Goal: Transaction & Acquisition: Purchase product/service

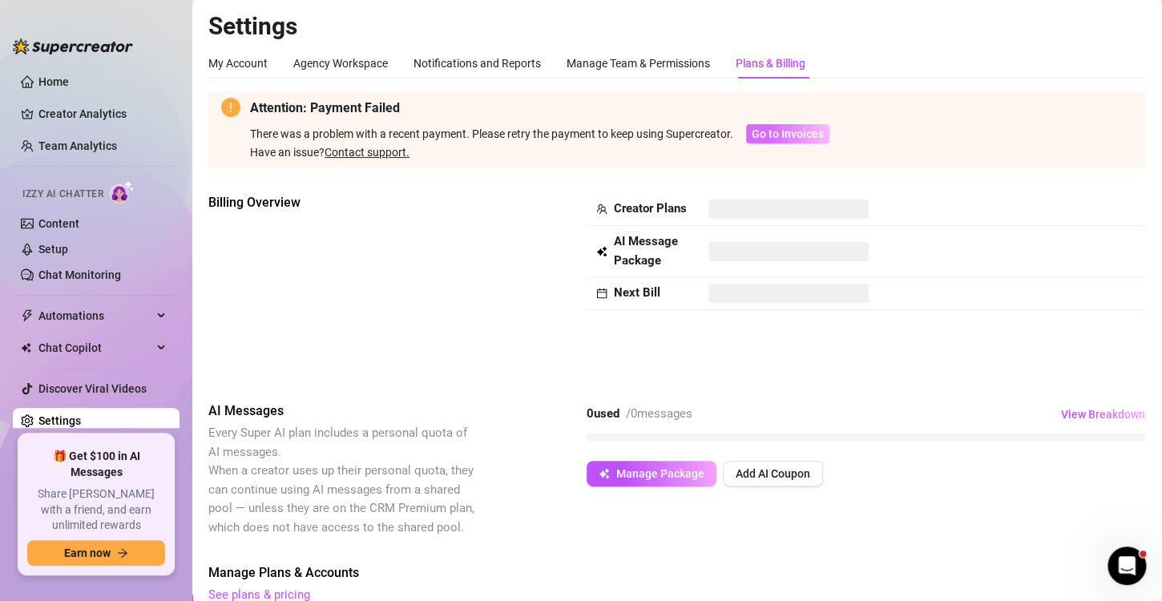
click at [767, 134] on span "Go to Invoices" at bounding box center [787, 133] width 72 height 13
click at [771, 469] on span "Add AI Coupon" at bounding box center [772, 473] width 74 height 13
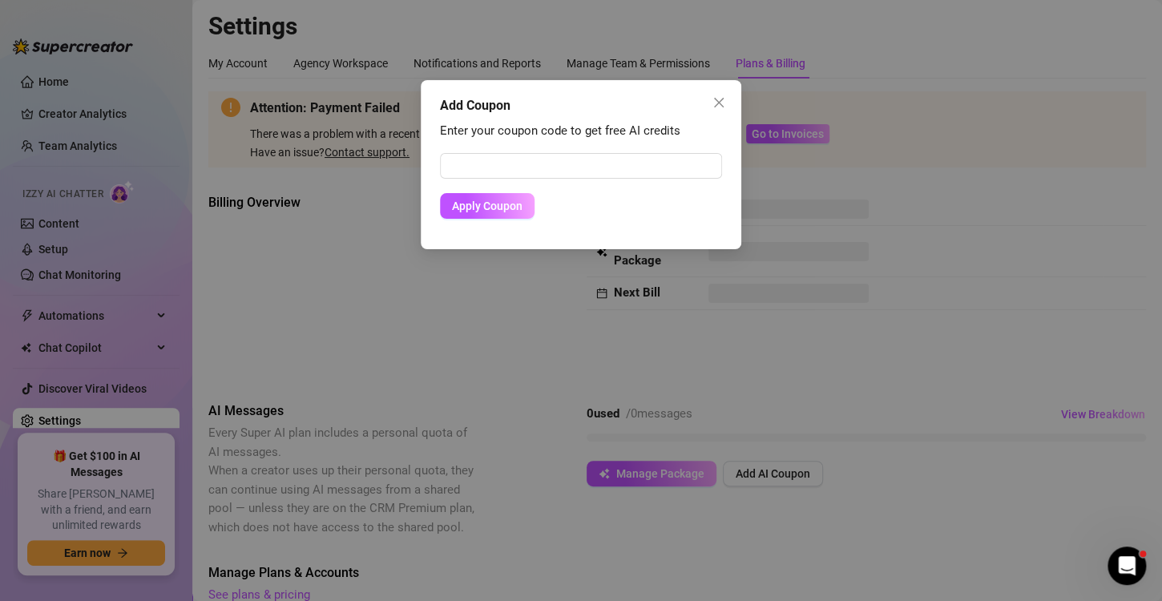
click at [703, 107] on div "Add Coupon" at bounding box center [581, 105] width 282 height 19
click at [719, 104] on icon "close" at bounding box center [718, 102] width 13 height 13
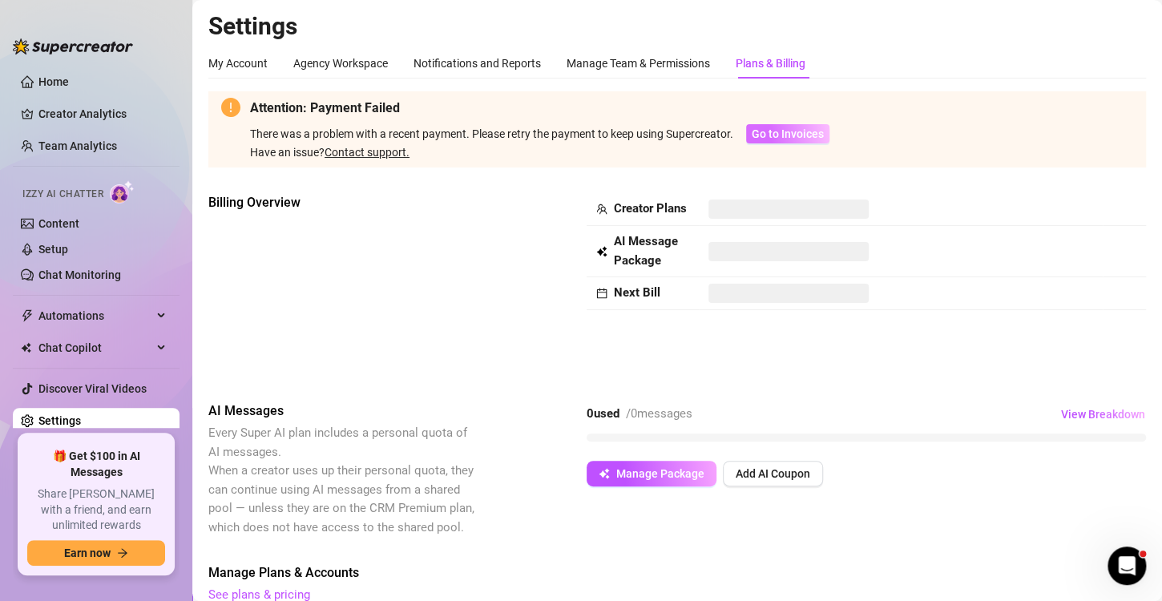
click at [768, 137] on span "Go to Invoices" at bounding box center [787, 133] width 72 height 13
click at [1101, 420] on span "View Breakdown" at bounding box center [1103, 414] width 84 height 13
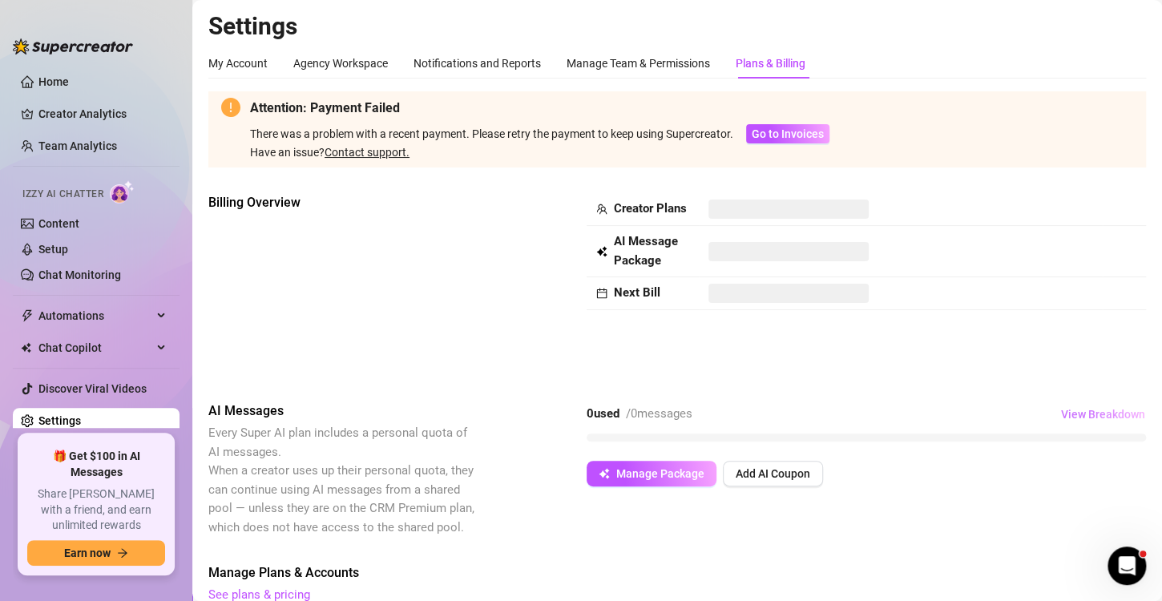
click at [1101, 420] on span "View Breakdown" at bounding box center [1103, 414] width 84 height 13
click at [113, 341] on span "Chat Copilot" at bounding box center [95, 348] width 114 height 26
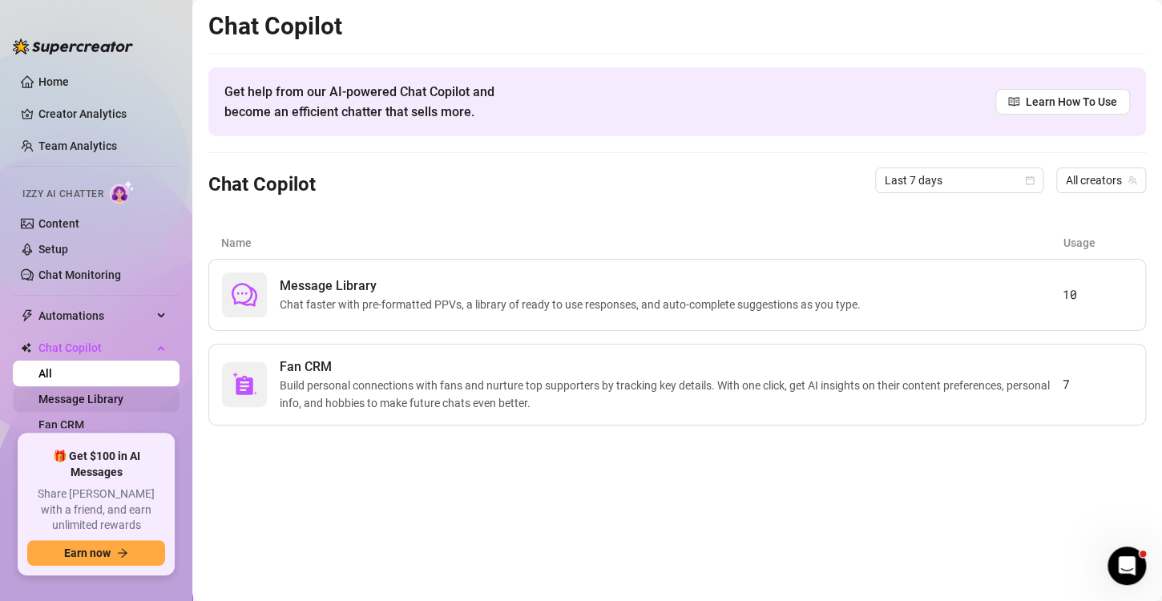
click at [95, 404] on link "Message Library" at bounding box center [80, 399] width 85 height 13
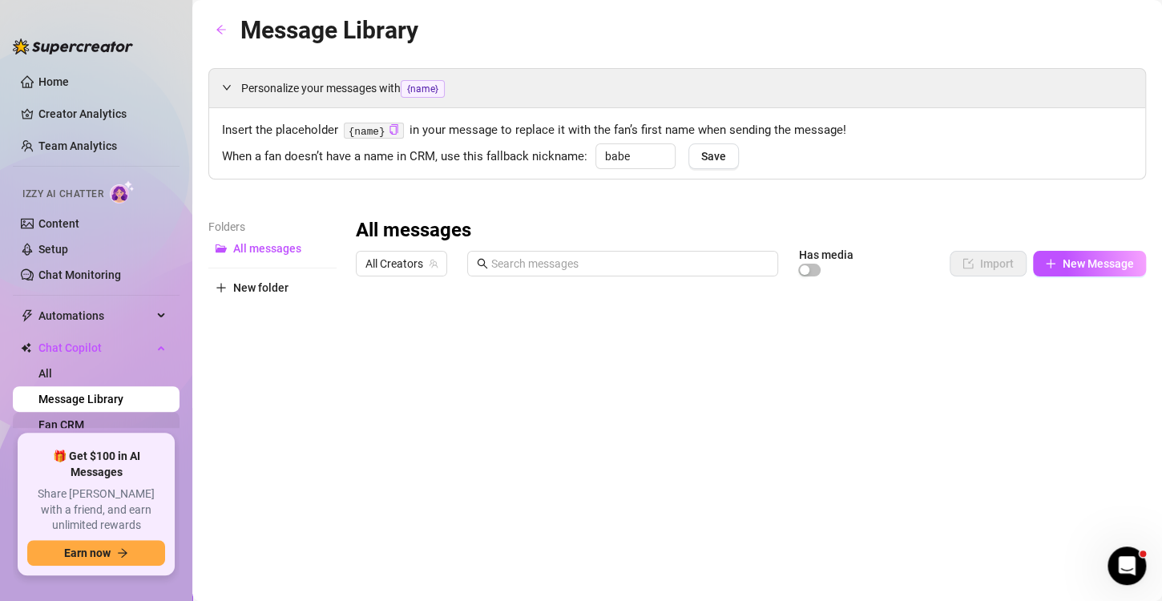
click at [84, 421] on link "Fan CRM" at bounding box center [61, 424] width 46 height 13
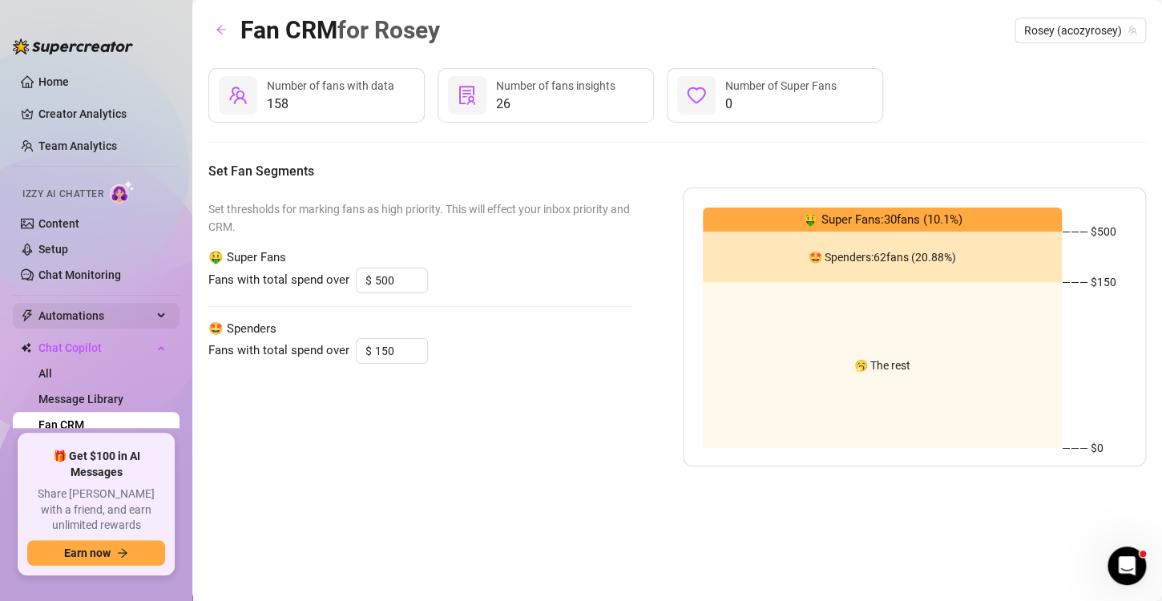
click at [98, 311] on span "Automations" at bounding box center [95, 316] width 114 height 26
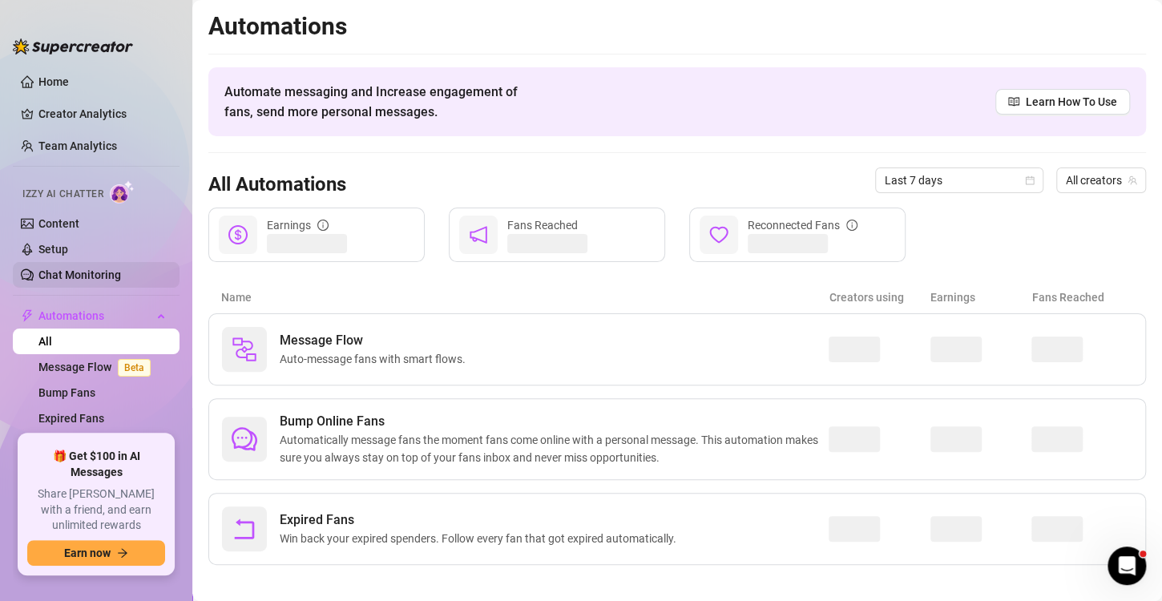
click at [83, 268] on link "Chat Monitoring" at bounding box center [79, 274] width 83 height 13
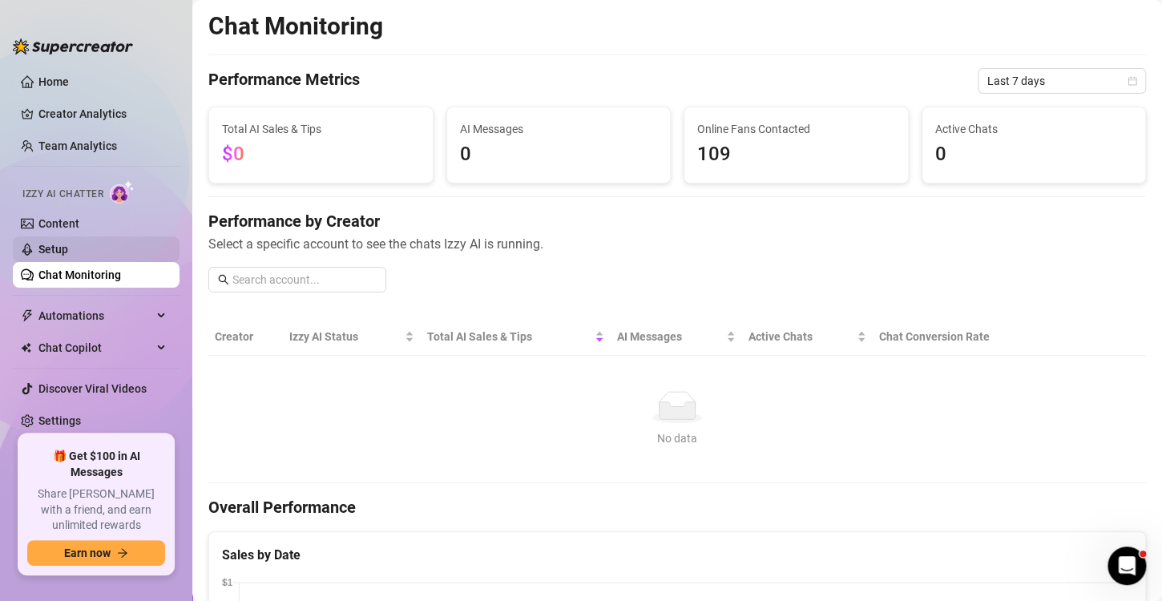
click at [68, 256] on link "Setup" at bounding box center [53, 249] width 30 height 13
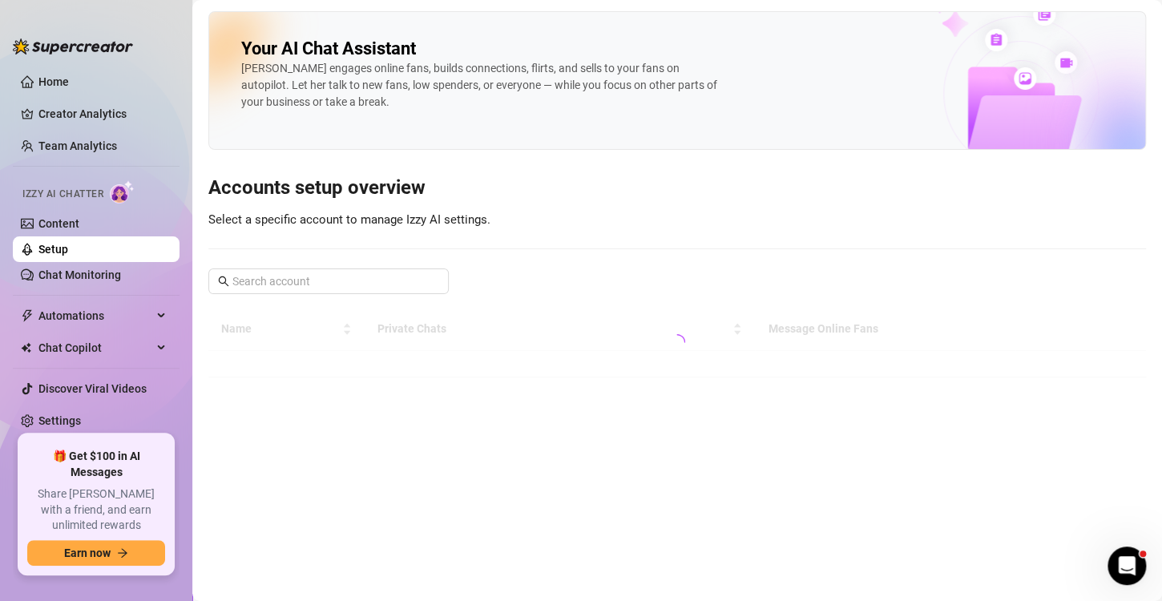
click at [68, 256] on link "Setup" at bounding box center [53, 249] width 30 height 13
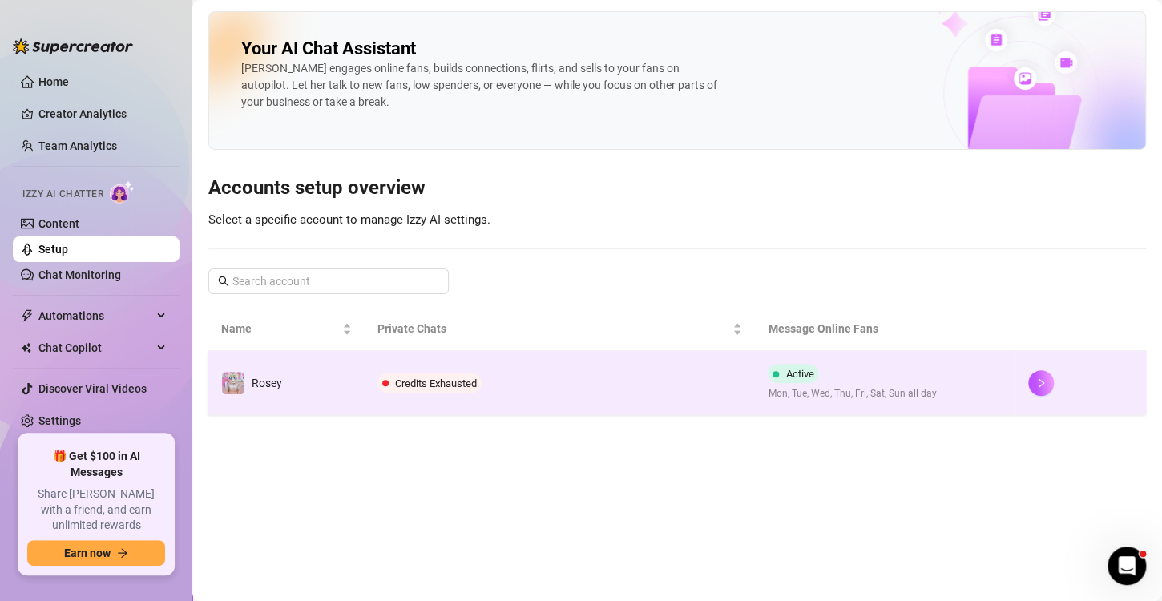
click at [431, 380] on span "Credits Exhausted" at bounding box center [436, 383] width 82 height 12
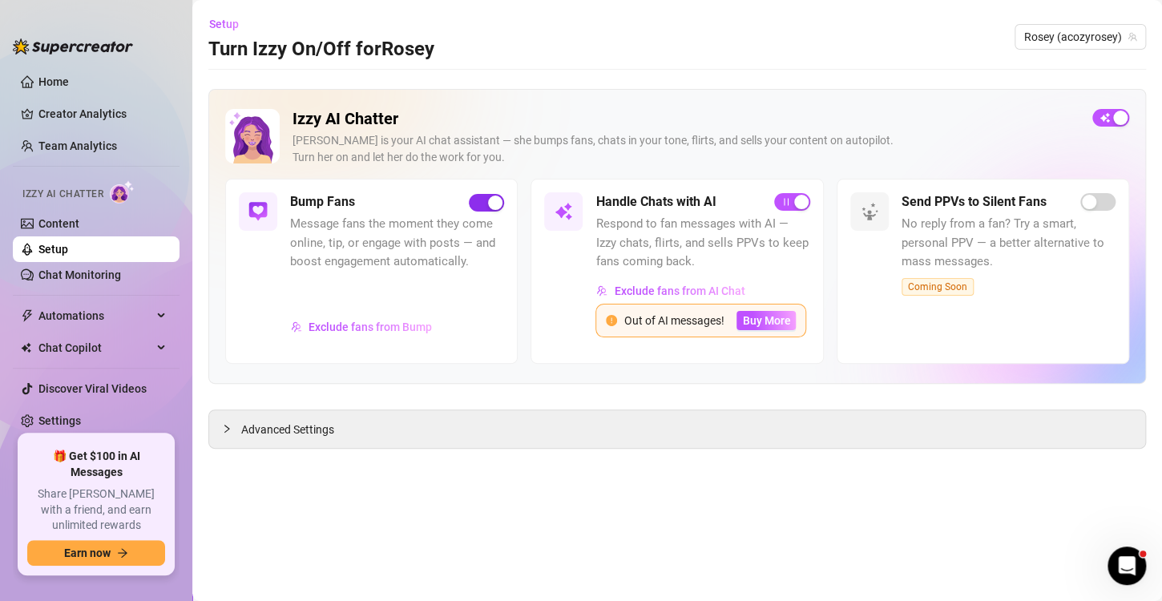
click at [486, 196] on button "button" at bounding box center [486, 203] width 35 height 18
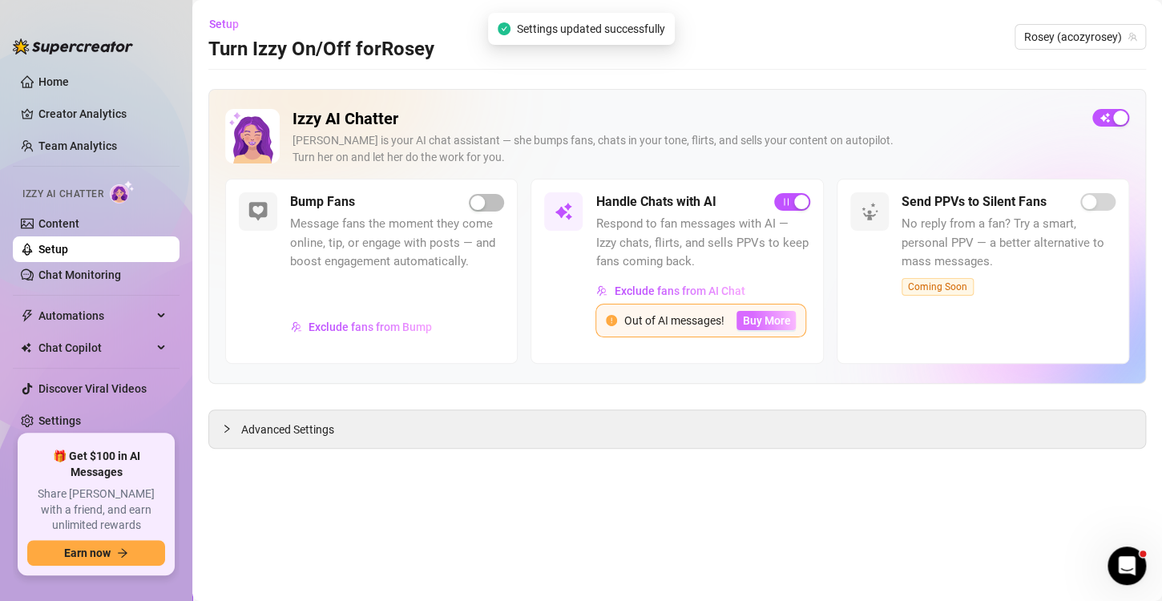
click at [749, 318] on span "Buy More" at bounding box center [766, 320] width 48 height 13
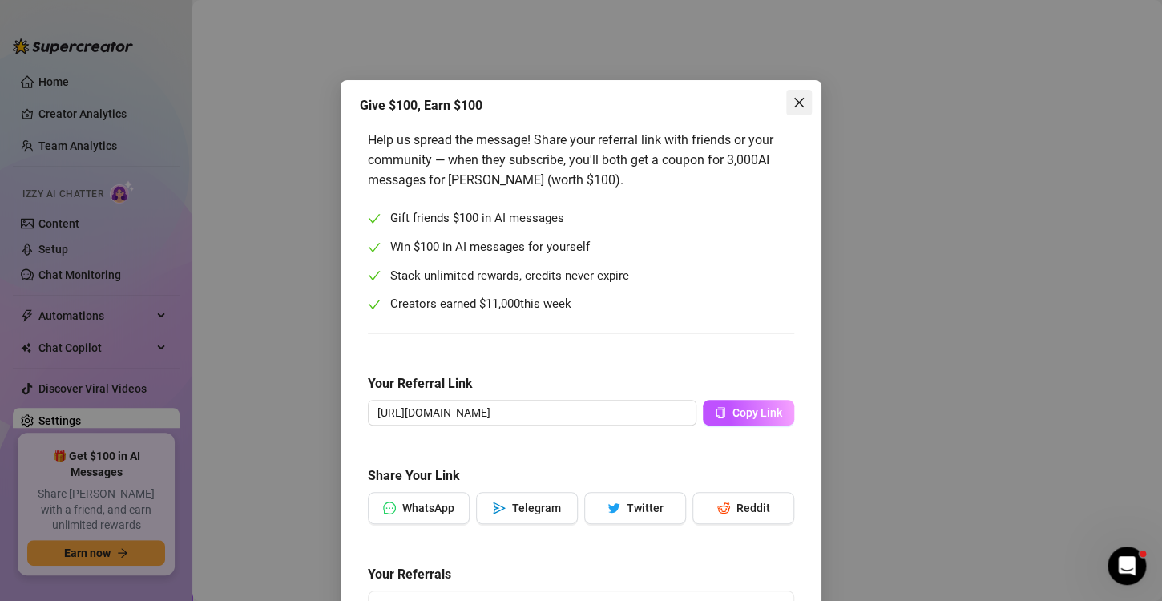
click at [802, 98] on span "Close" at bounding box center [799, 102] width 26 height 13
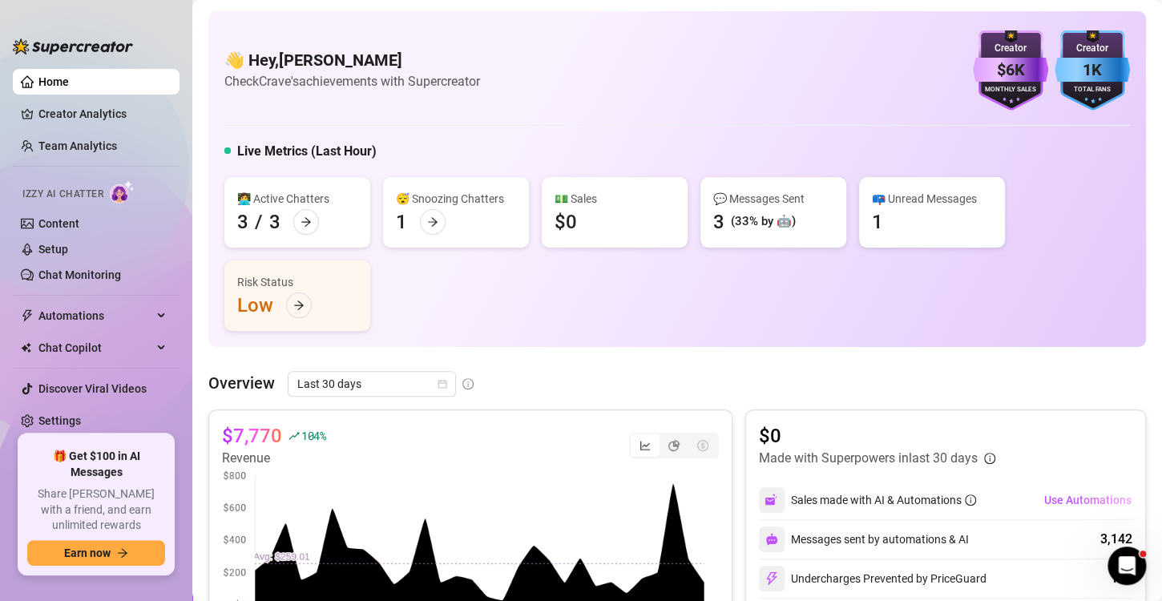
scroll to position [2, 0]
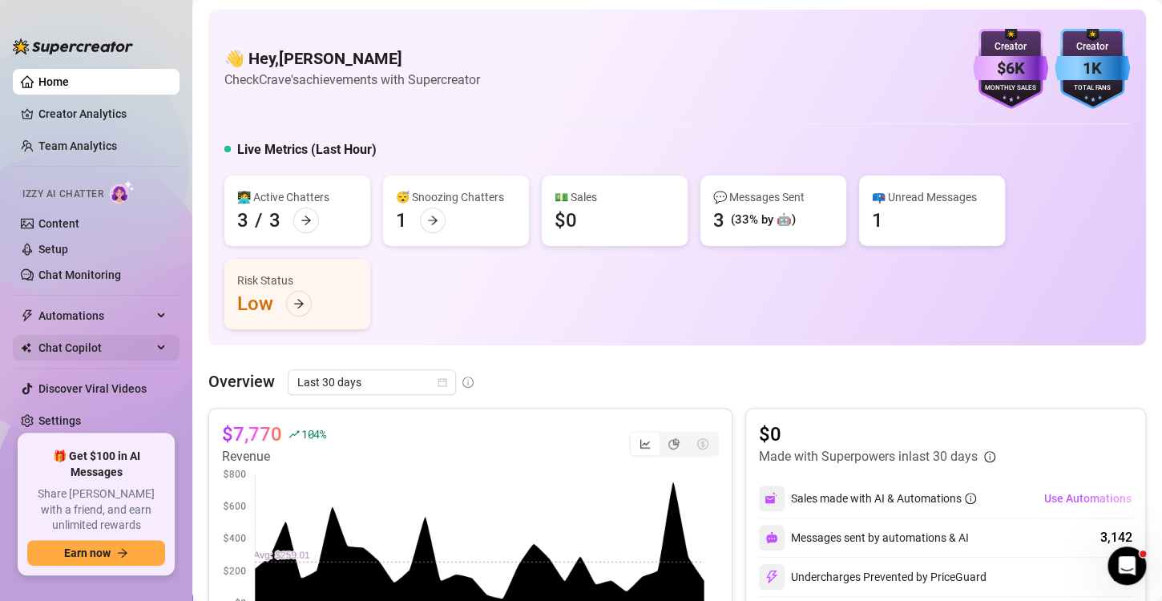
click at [111, 349] on span "Chat Copilot" at bounding box center [95, 348] width 114 height 26
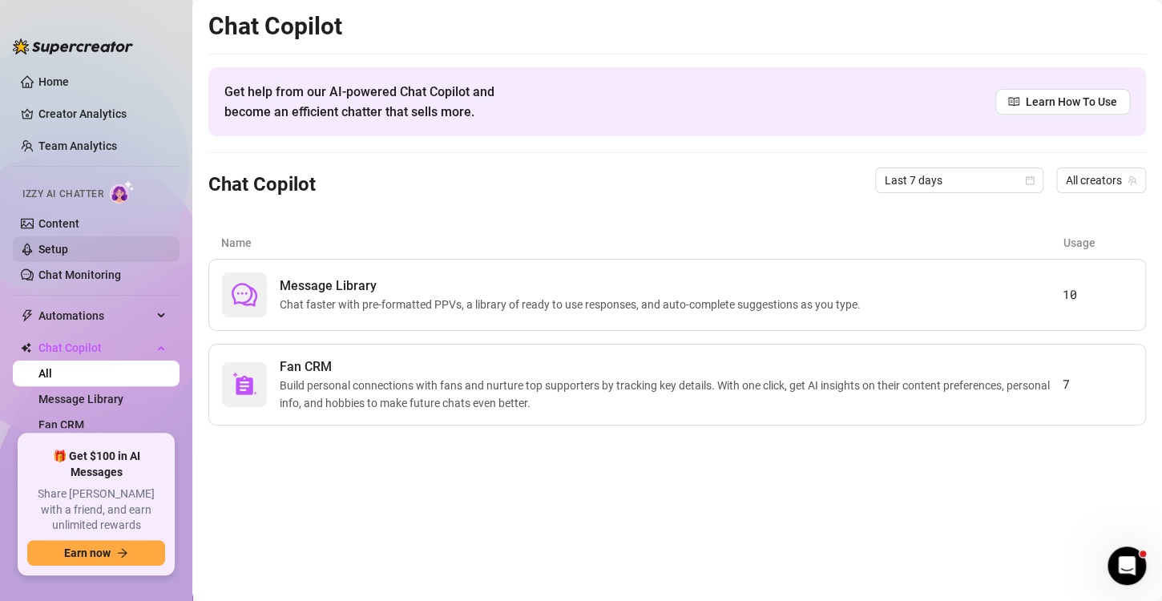
click at [68, 253] on link "Setup" at bounding box center [53, 249] width 30 height 13
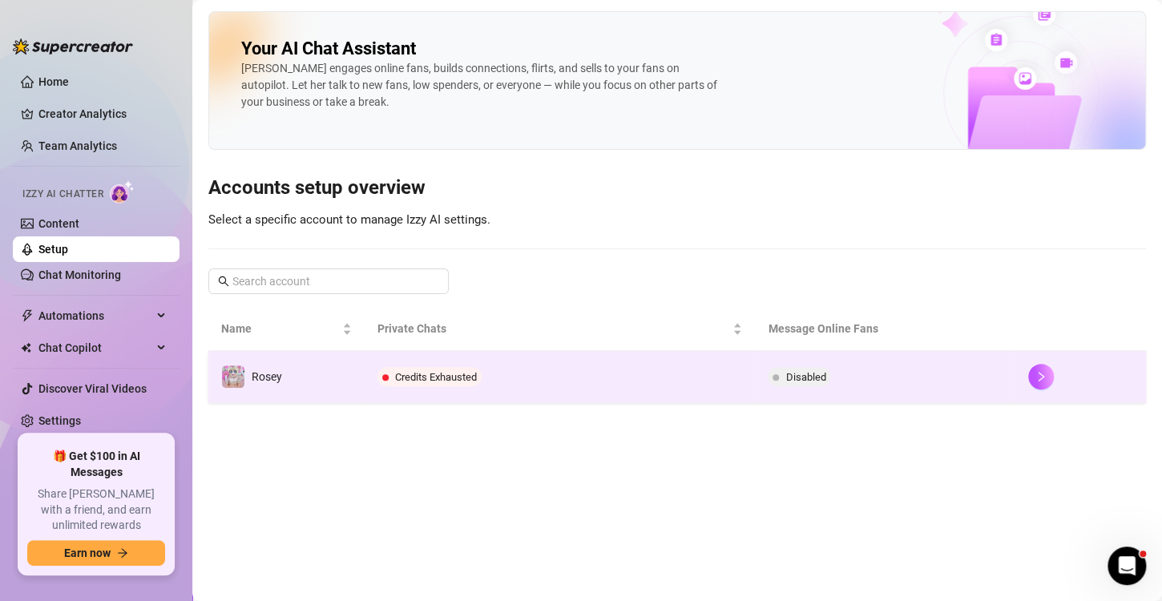
click at [463, 394] on td "Credits Exhausted" at bounding box center [559, 377] width 391 height 52
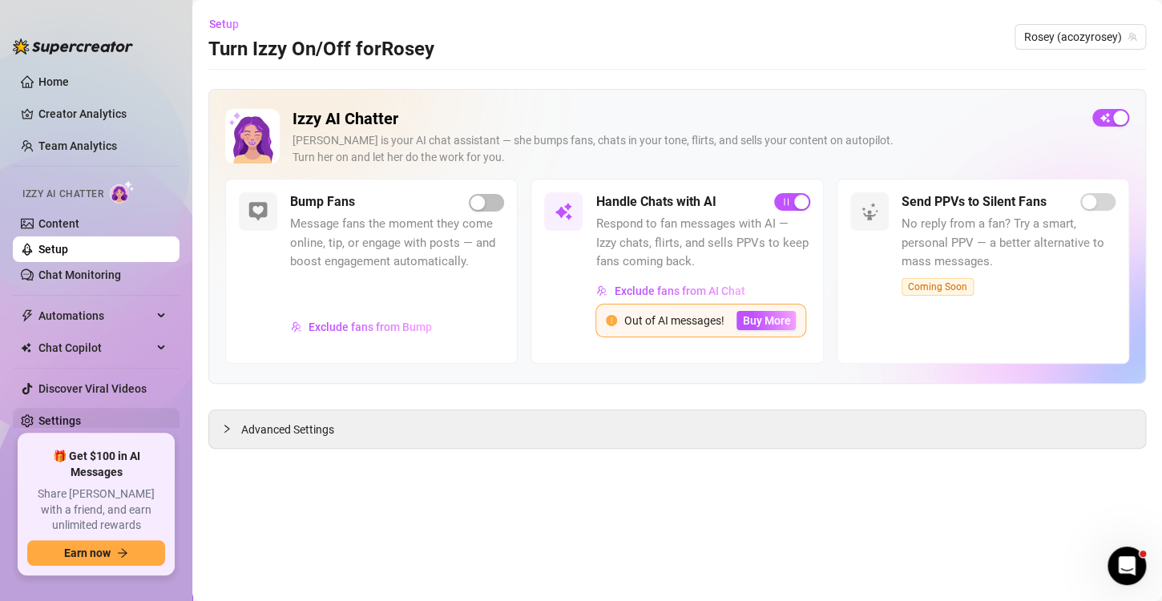
click at [68, 419] on link "Settings" at bounding box center [59, 420] width 42 height 13
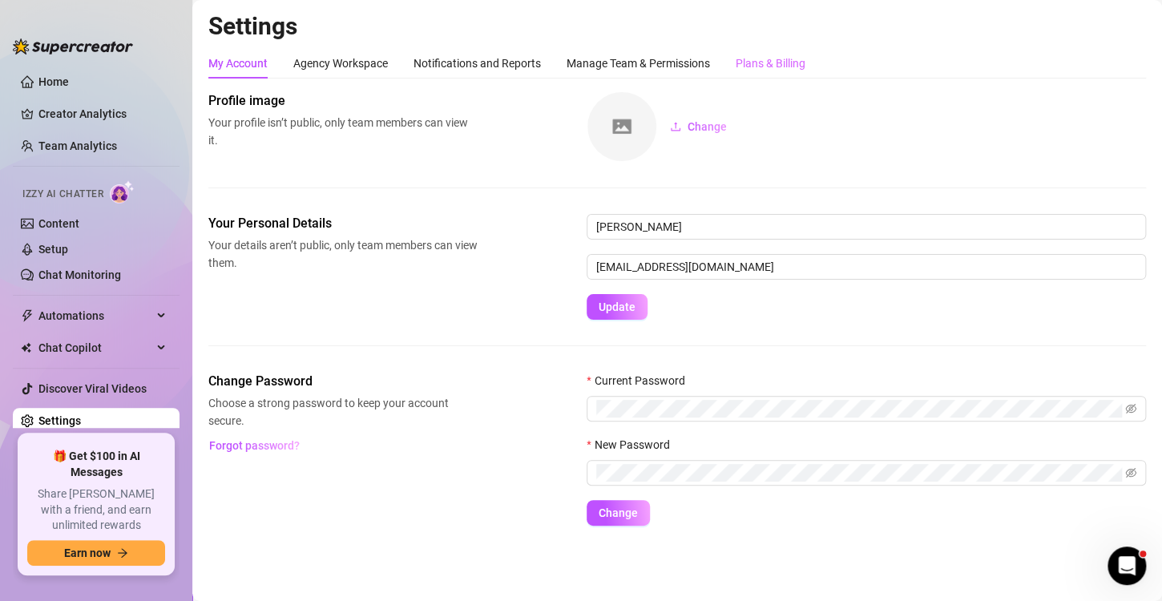
click at [796, 72] on div "Plans & Billing" at bounding box center [770, 63] width 70 height 30
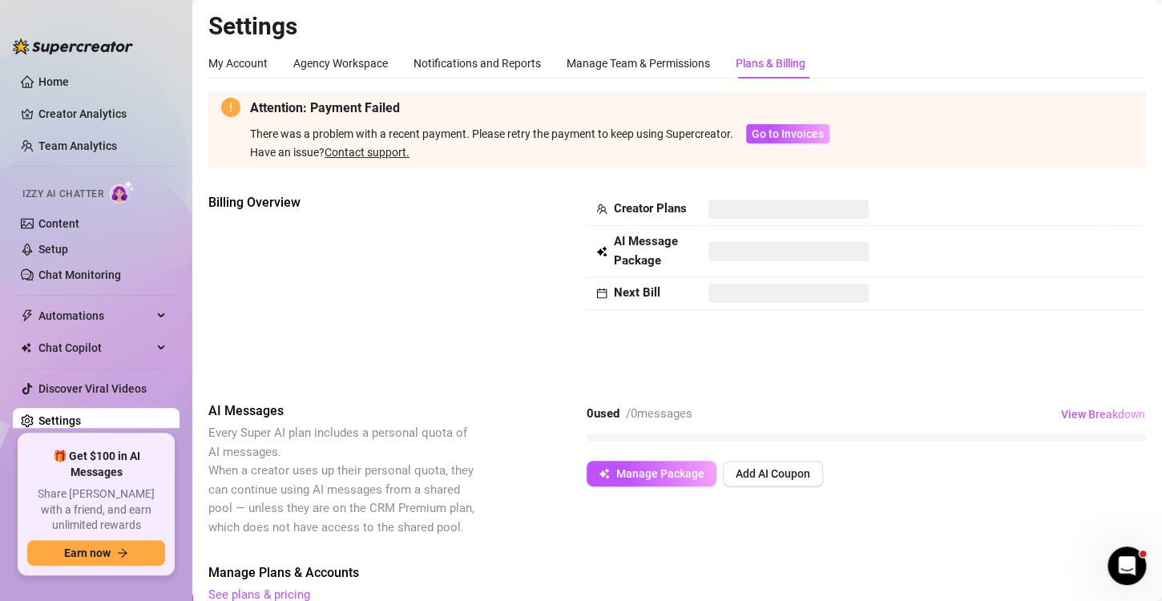
click at [390, 150] on link "Contact support." at bounding box center [366, 152] width 85 height 13
click at [783, 137] on span "Go to Invoices" at bounding box center [787, 133] width 72 height 13
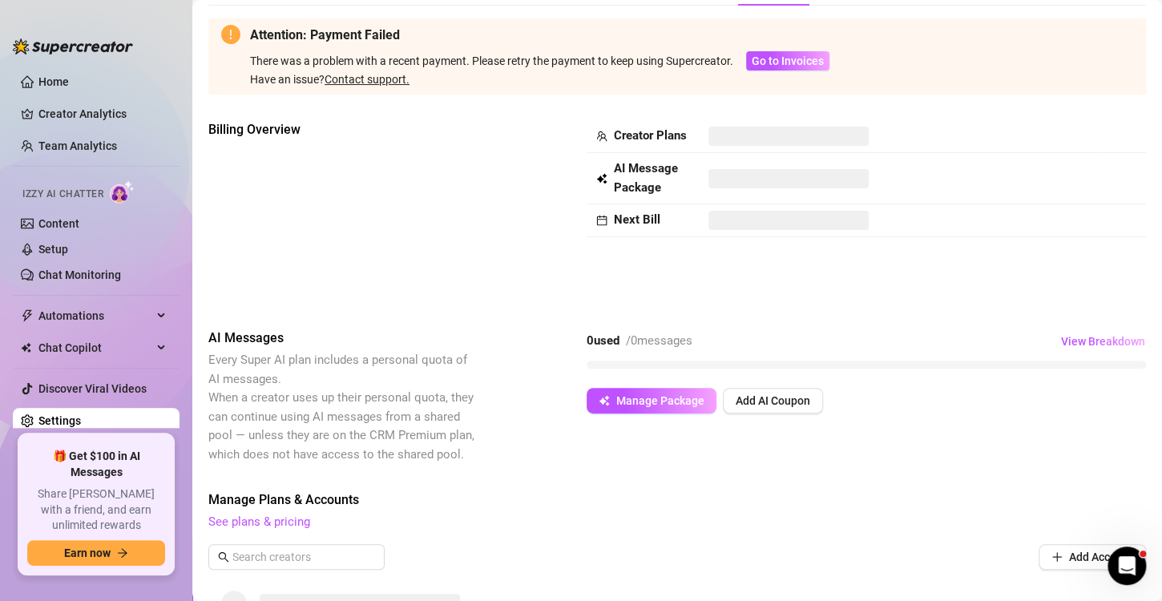
scroll to position [63, 0]
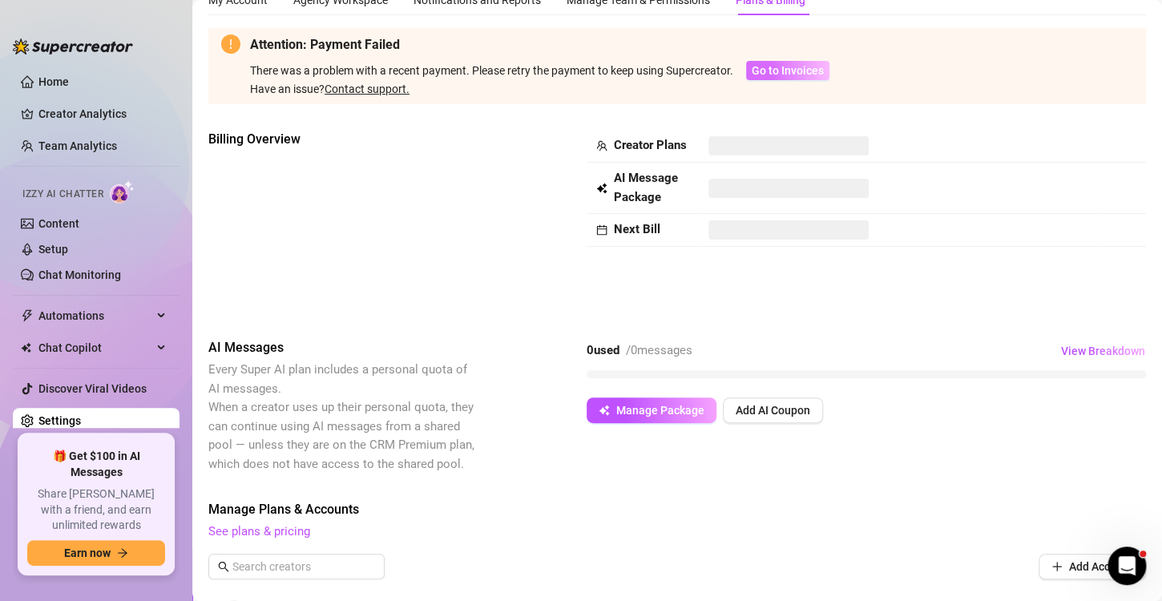
click at [783, 64] on span "Go to Invoices" at bounding box center [787, 70] width 72 height 13
click at [760, 66] on span "Go to Invoices" at bounding box center [787, 70] width 72 height 13
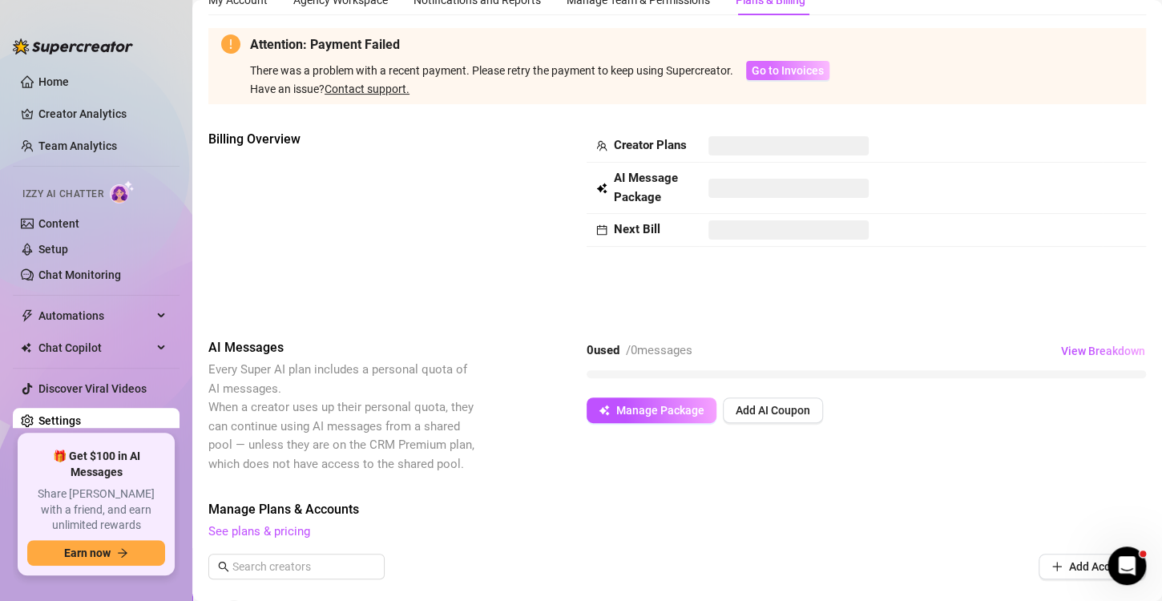
click at [760, 66] on span "Go to Invoices" at bounding box center [787, 70] width 72 height 13
click at [681, 516] on span "Manage Plans & Accounts" at bounding box center [676, 509] width 937 height 19
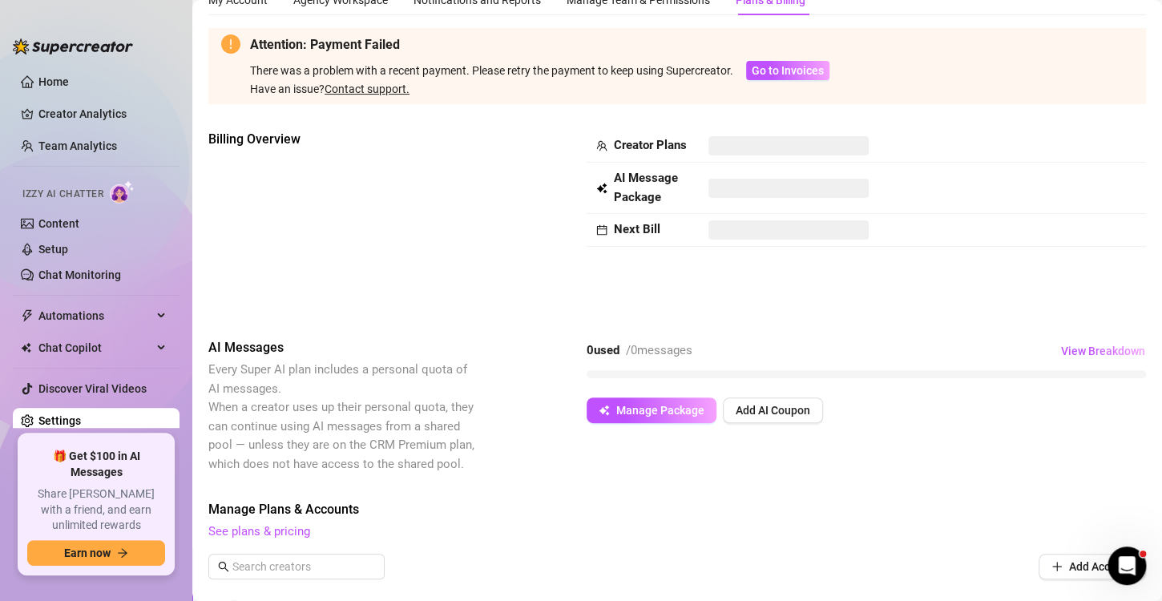
click at [1089, 282] on div "Billing Overview Creator Plans AI Message Package Next Bill" at bounding box center [676, 221] width 937 height 183
click at [1126, 571] on icon "Open Intercom Messenger" at bounding box center [1124, 563] width 26 height 26
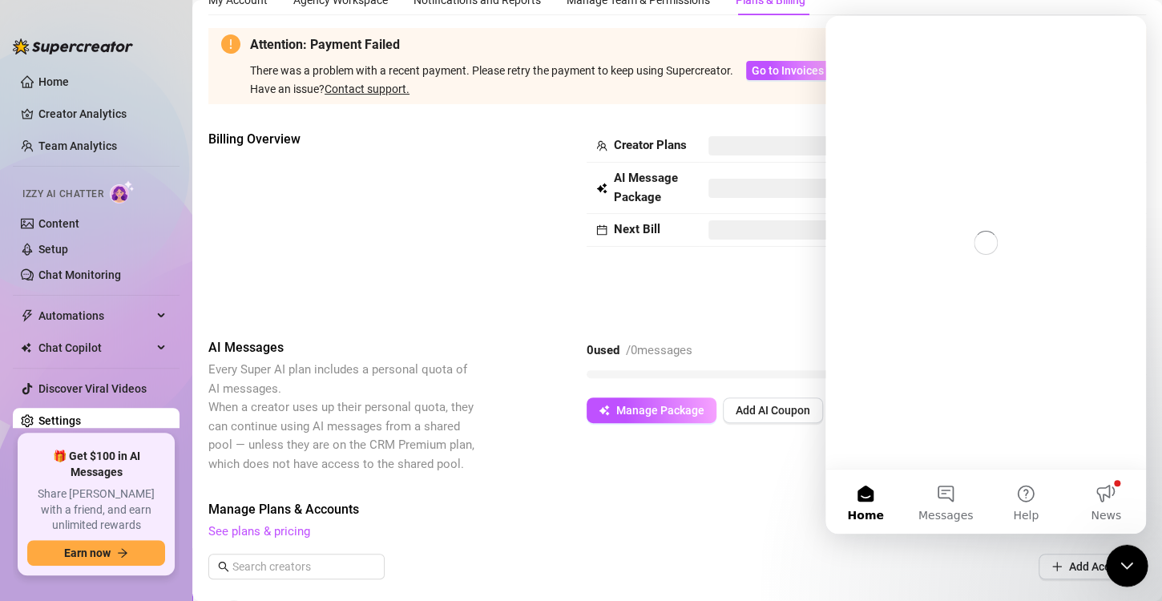
scroll to position [0, 0]
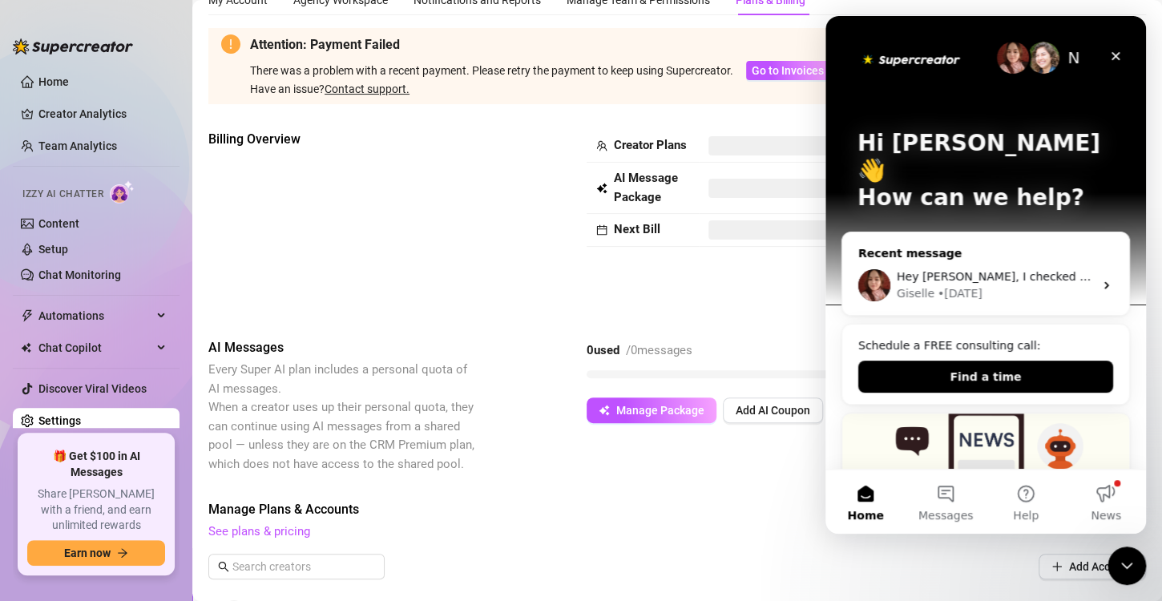
click at [1049, 285] on div "Giselle • [DATE]" at bounding box center [994, 293] width 197 height 17
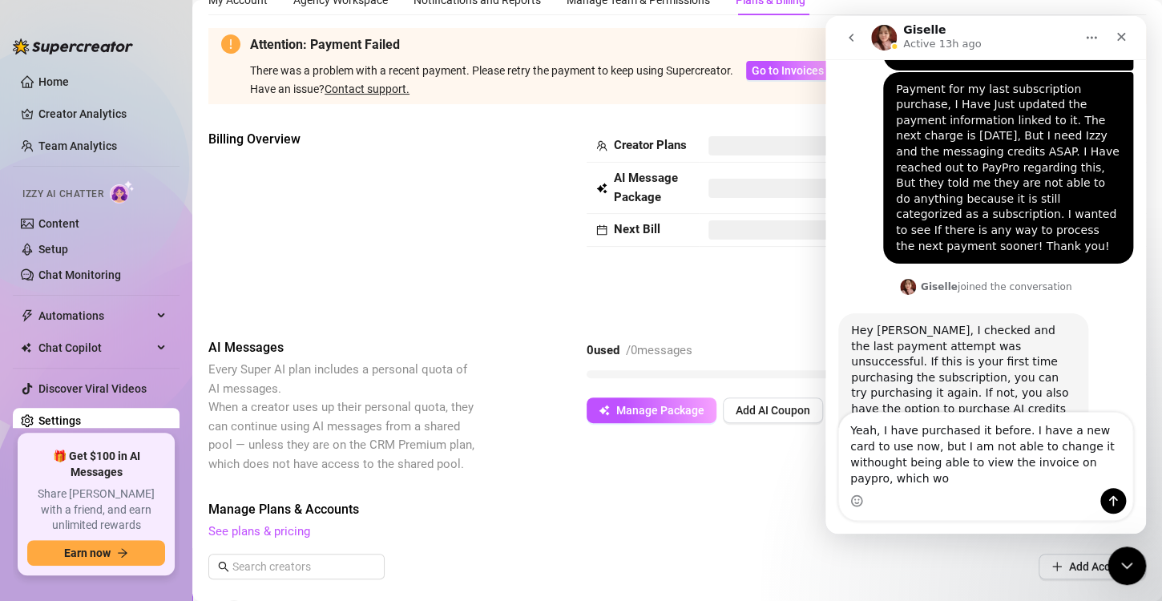
scroll to position [1006, 0]
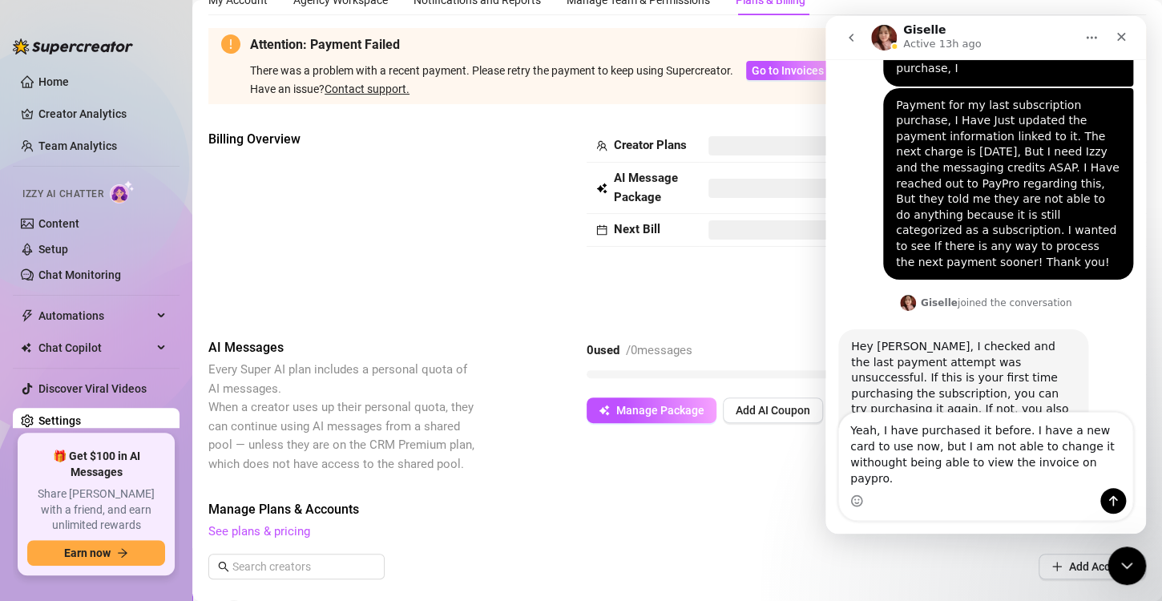
drag, startPoint x: 1076, startPoint y: 471, endPoint x: 1078, endPoint y: 463, distance: 8.4
click at [1078, 463] on textarea "Yeah, I have purchased it before. I have a new card to use now, but I am not ab…" at bounding box center [985, 450] width 293 height 75
click at [1083, 463] on textarea "Yeah, I have purchased it before. I have a new card to use now, but I am not ab…" at bounding box center [985, 450] width 293 height 75
click at [1087, 463] on textarea "Yeah, I have purchased it before. I have a new card to use now, but I am not ab…" at bounding box center [985, 450] width 293 height 75
click at [1041, 481] on textarea "Yeah, I have purchased it before. I have a new card to use now, but I am not ab…" at bounding box center [985, 450] width 293 height 75
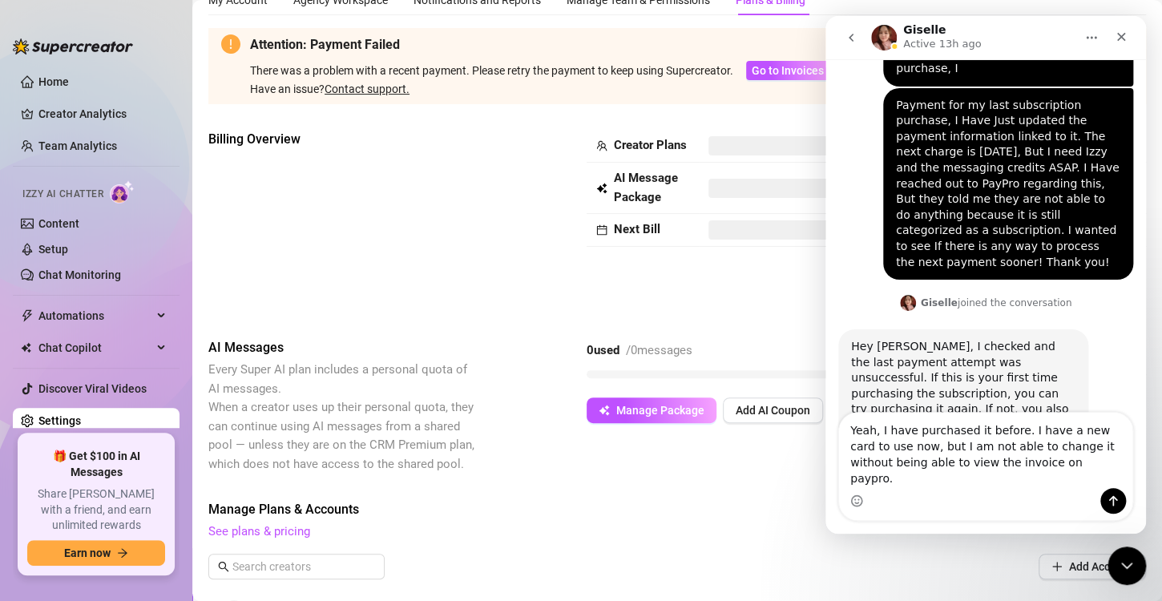
click at [874, 452] on textarea "Yeah, I have purchased it before. I have a new card to use now, but I am not ab…" at bounding box center [985, 450] width 293 height 75
click at [1003, 491] on div "Intercom messenger" at bounding box center [985, 501] width 293 height 26
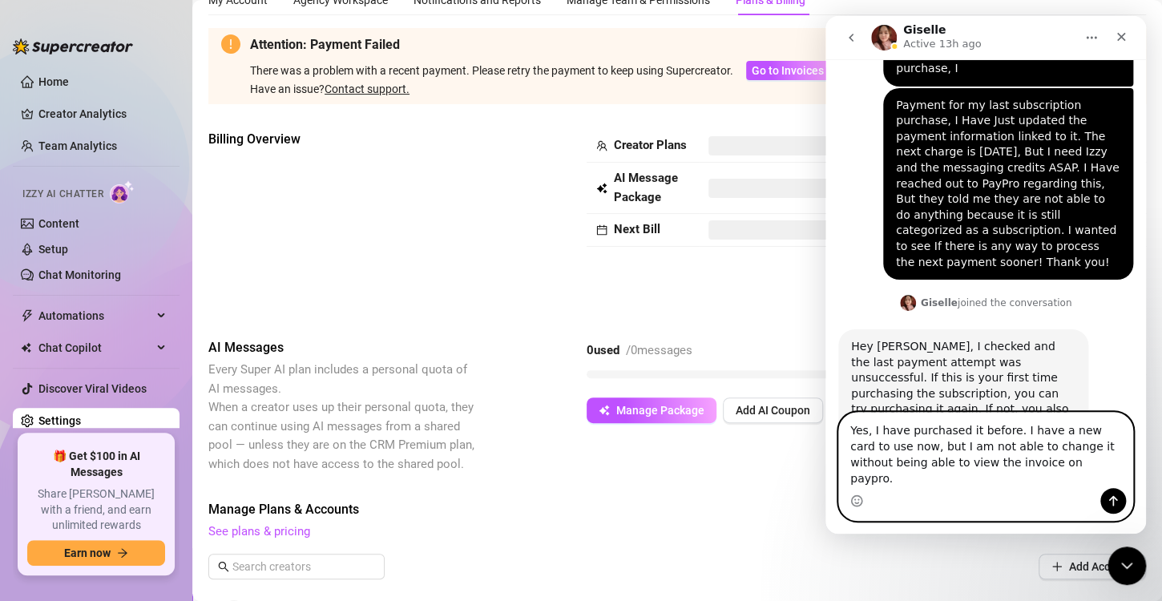
click at [1018, 473] on textarea "Yes, I have purchased it before. I have a new card to use now, but I am not abl…" at bounding box center [985, 450] width 293 height 75
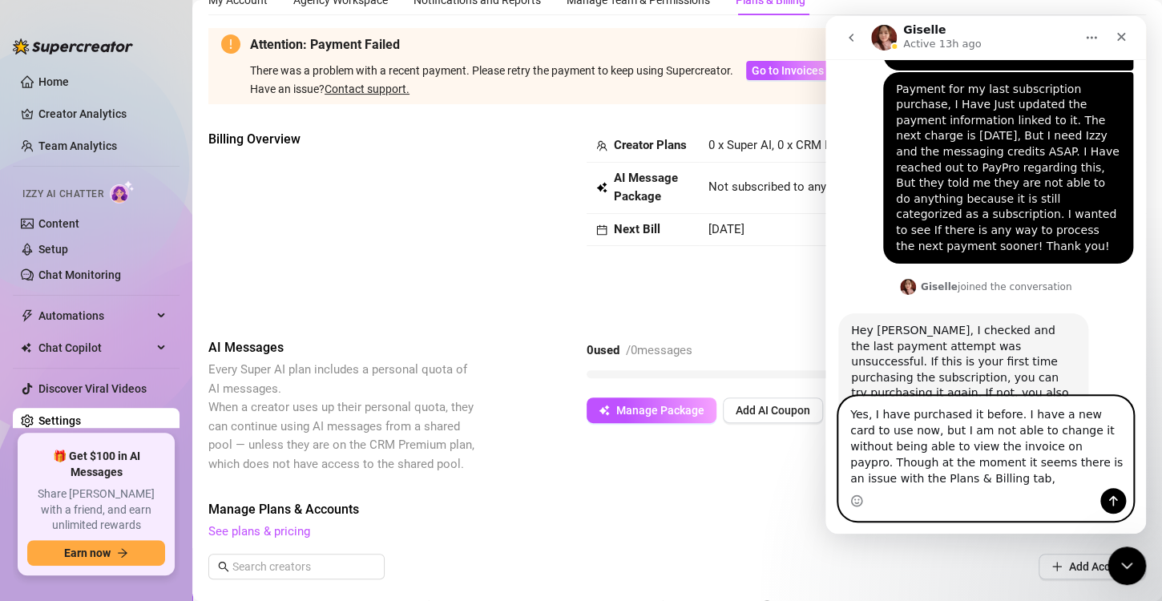
type textarea "Yes, I have purchased it before. I have a new card to use now, but I am not abl…"
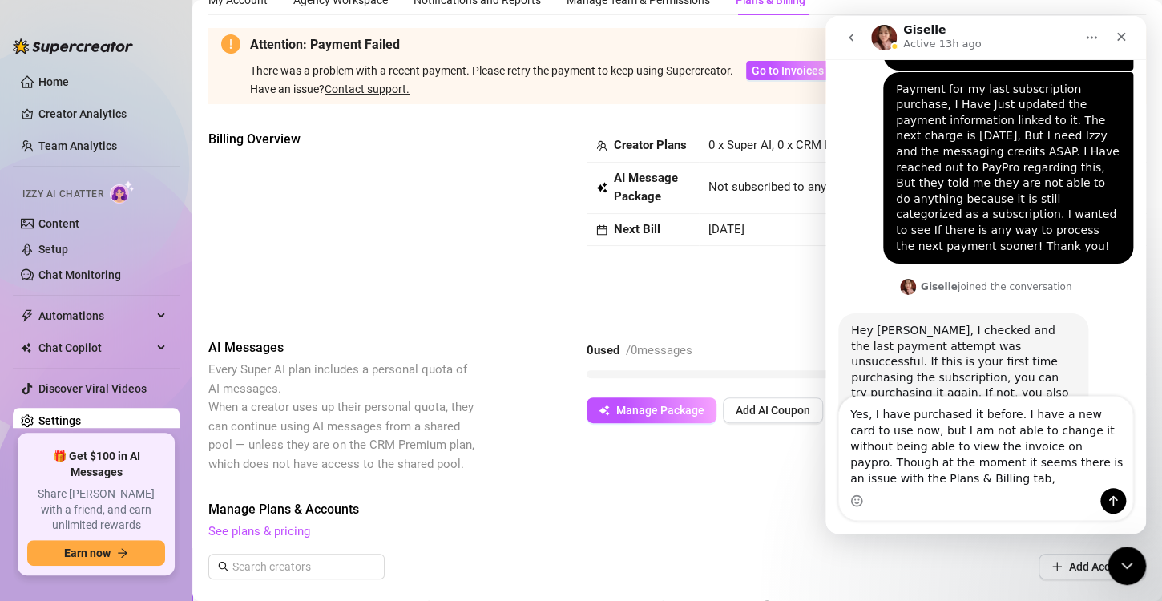
click at [626, 288] on div "Billing Overview Creator Plans 0 x Super AI, 0 x CRM Premium AI Message Package…" at bounding box center [676, 221] width 937 height 183
click at [1125, 546] on div "Close Intercom Messenger" at bounding box center [1124, 563] width 38 height 38
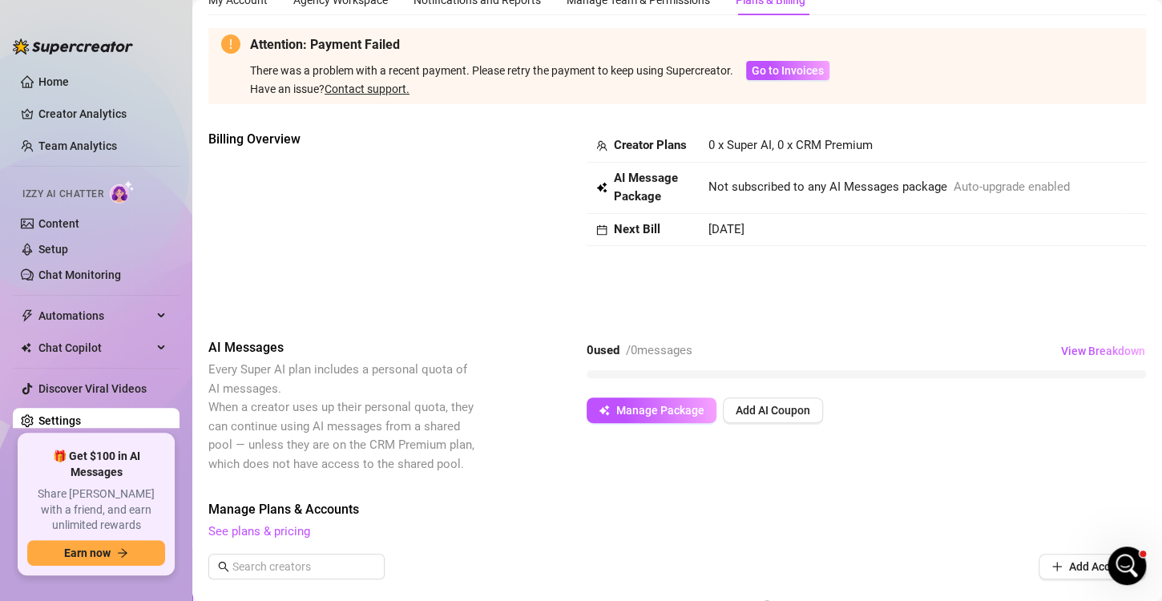
scroll to position [0, 0]
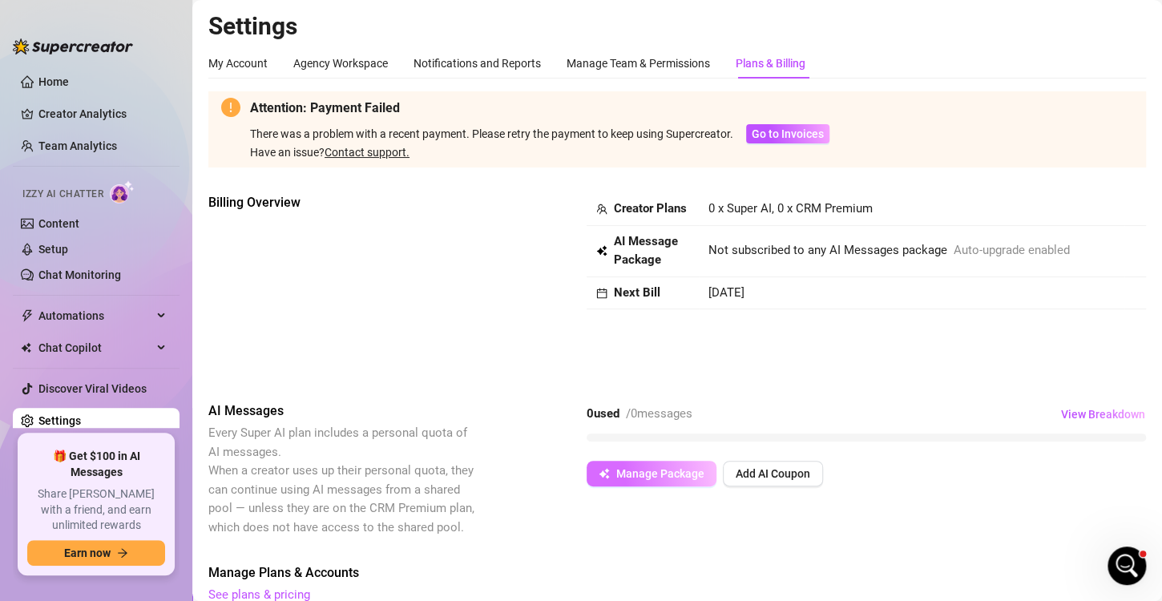
click at [694, 469] on span "Manage Package" at bounding box center [660, 473] width 88 height 13
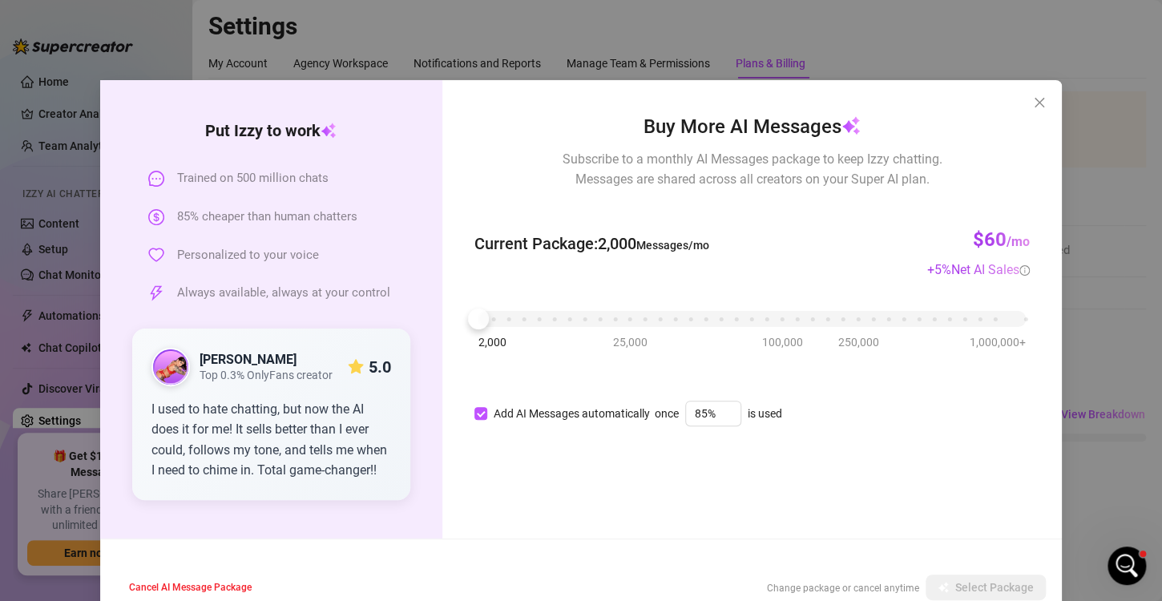
scroll to position [34, 0]
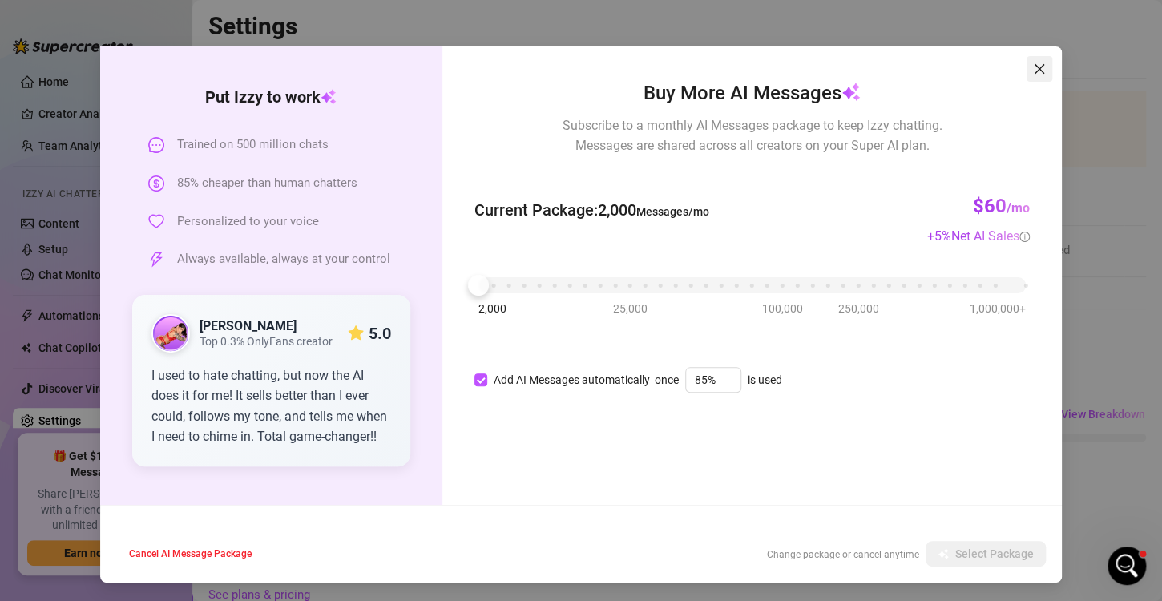
click at [1039, 64] on span "Close" at bounding box center [1039, 68] width 26 height 13
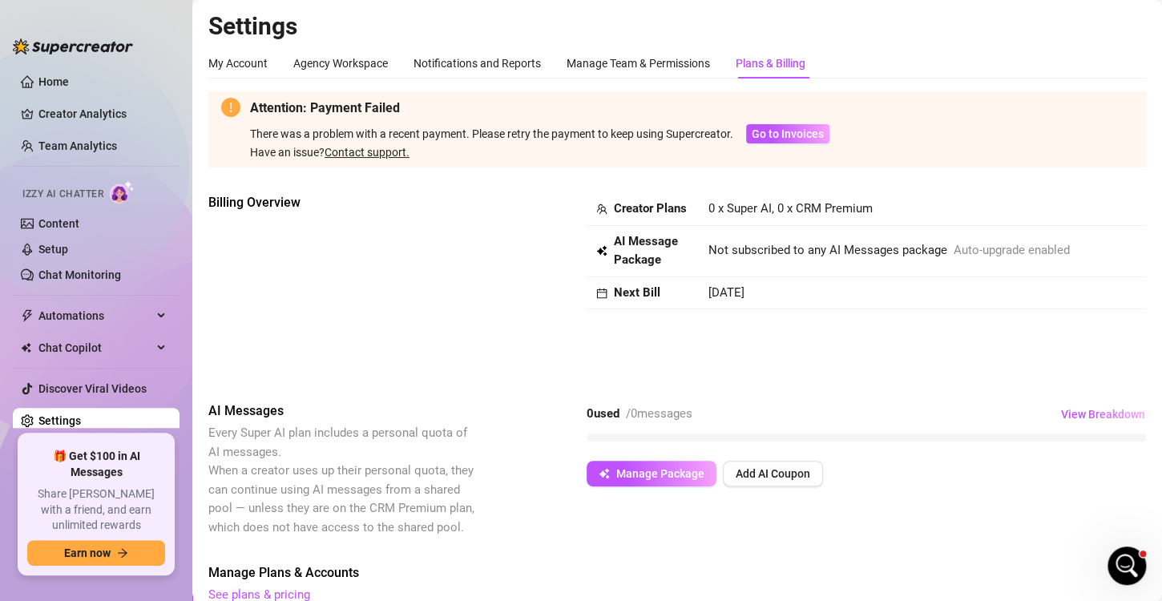
scroll to position [0, 0]
click at [796, 131] on span "Go to Invoices" at bounding box center [787, 133] width 72 height 13
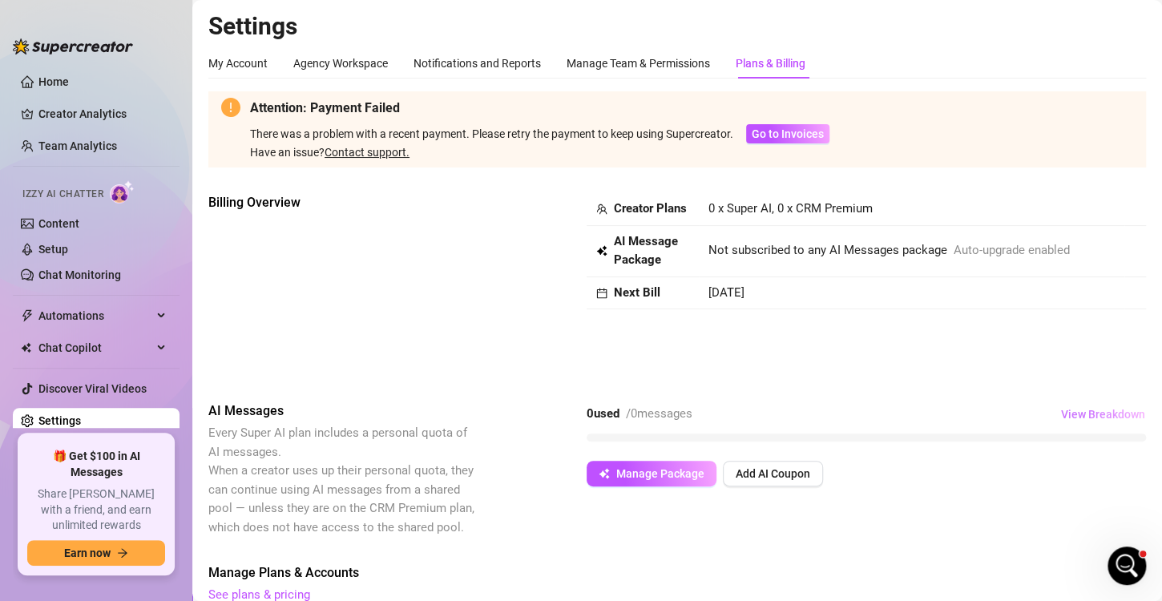
click at [1081, 405] on button "View Breakdown" at bounding box center [1103, 414] width 86 height 26
click at [1077, 417] on span "View Breakdown" at bounding box center [1103, 414] width 84 height 13
click at [701, 471] on span "Manage Package" at bounding box center [660, 473] width 88 height 13
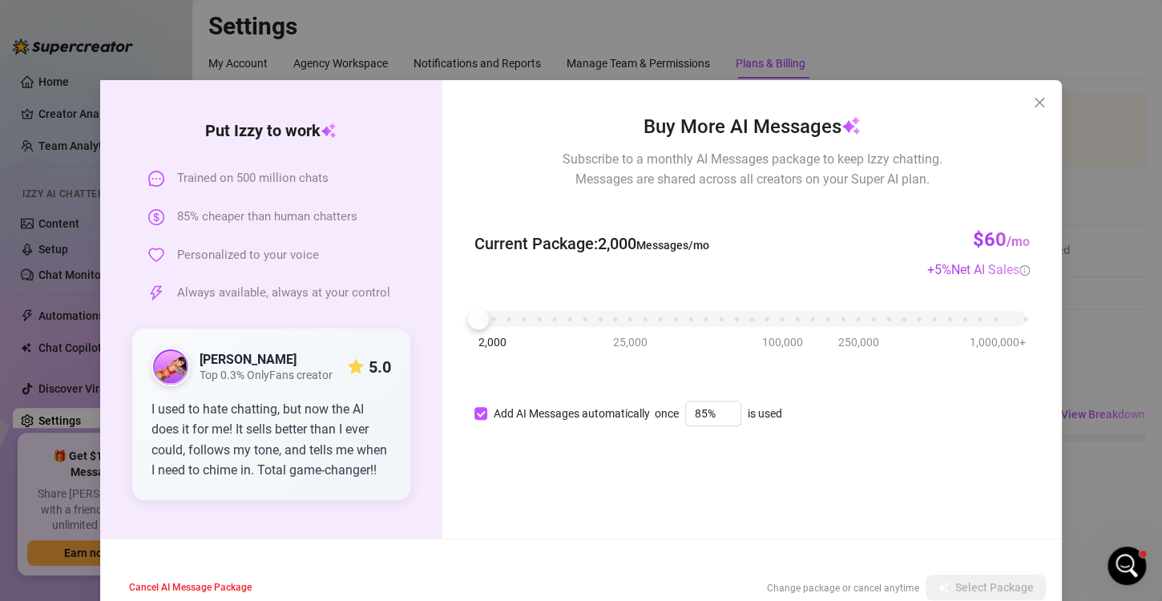
scroll to position [34, 0]
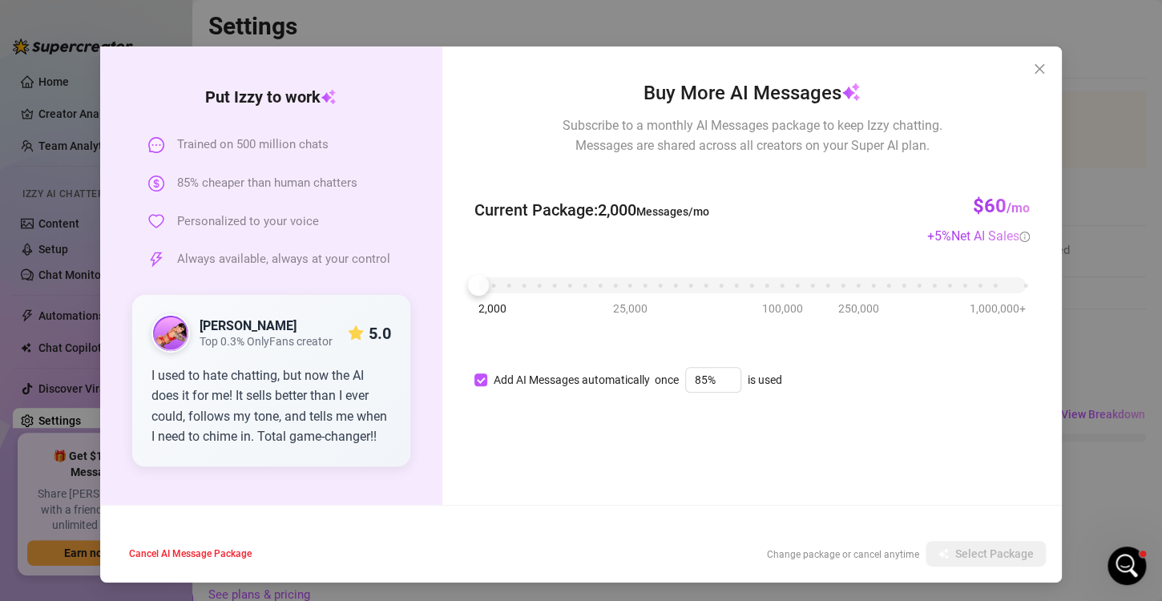
click at [276, 163] on div "Trained on 500 million chats 85% cheaper than human chatters Personalized to yo…" at bounding box center [271, 201] width 278 height 133
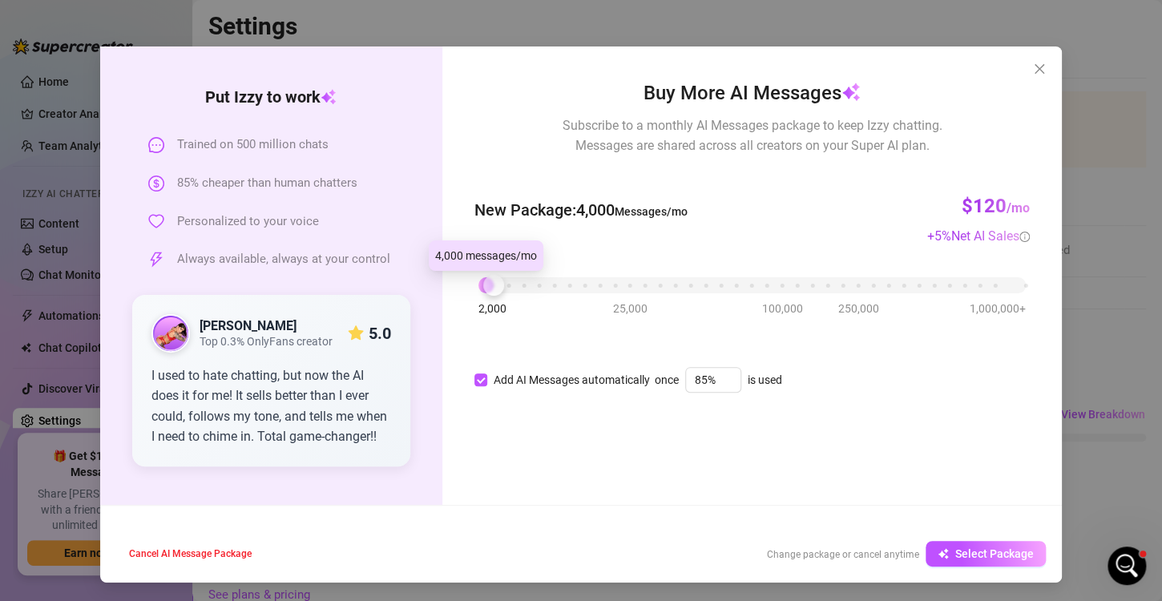
drag, startPoint x: 473, startPoint y: 295, endPoint x: 488, endPoint y: 325, distance: 33.7
click at [488, 325] on div "Buy More AI Messages Subscribe to a monthly AI Messages package to keep Izzy ch…" at bounding box center [751, 234] width 555 height 311
click at [945, 553] on button "Select Package" at bounding box center [985, 554] width 120 height 26
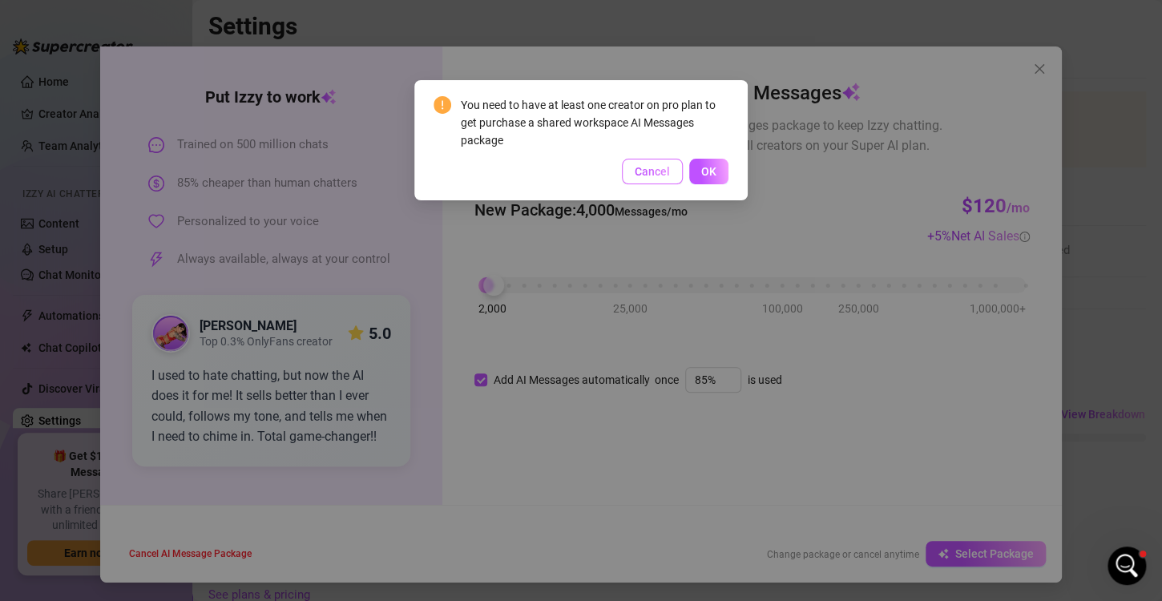
click at [647, 167] on span "Cancel" at bounding box center [651, 171] width 35 height 13
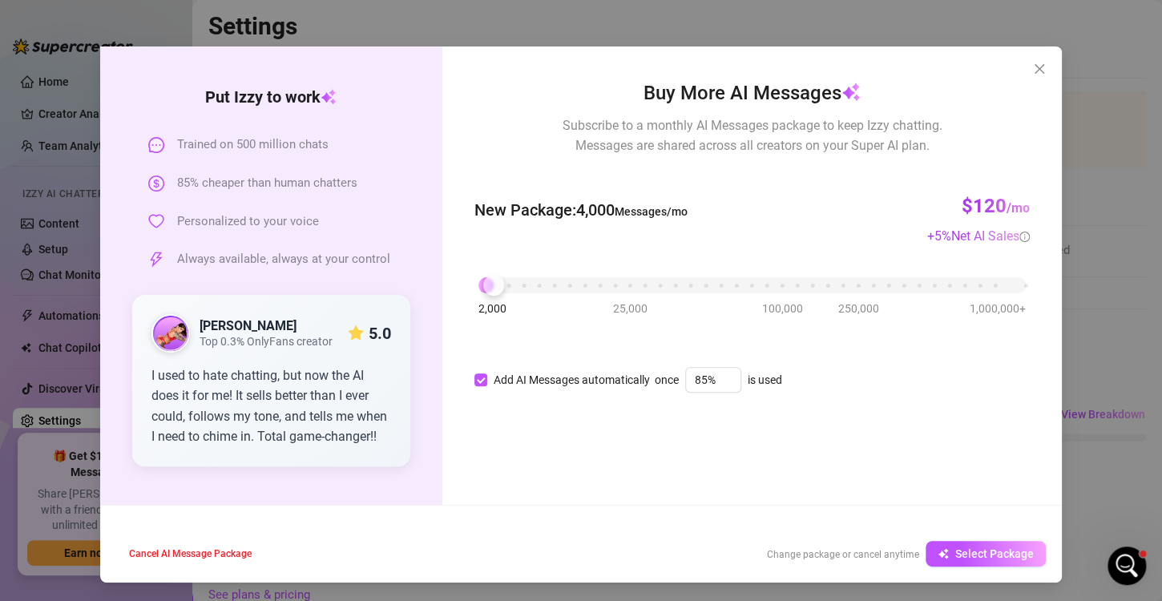
click at [1025, 54] on div "Buy More AI Messages Subscribe to a monthly AI Messages package to keep Izzy ch…" at bounding box center [751, 275] width 619 height 458
click at [1033, 62] on icon "close" at bounding box center [1039, 68] width 13 height 13
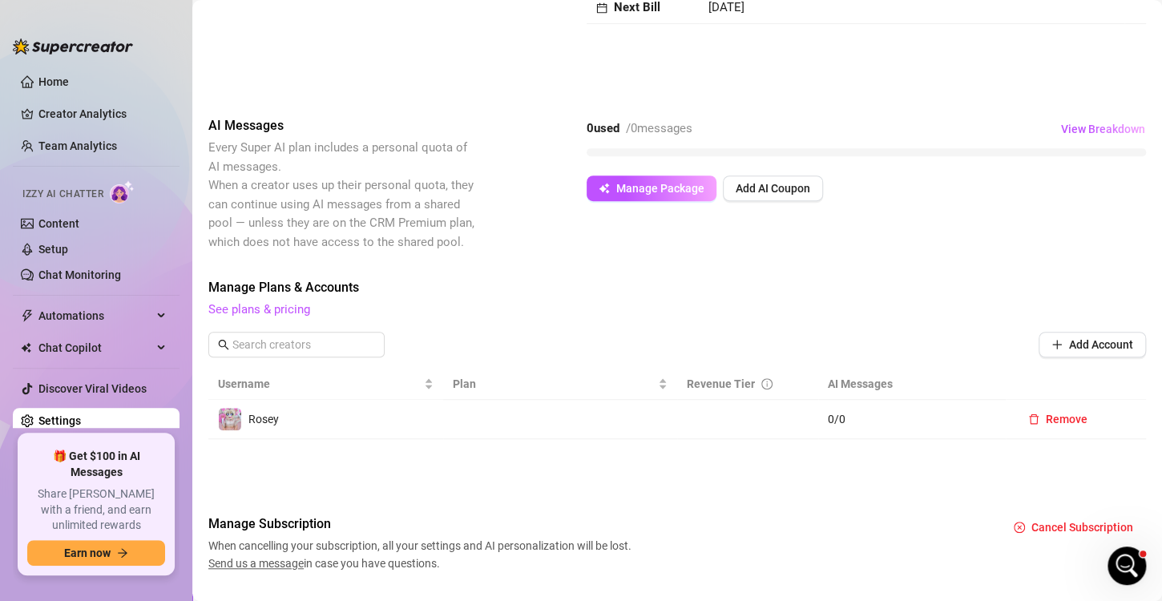
scroll to position [311, 0]
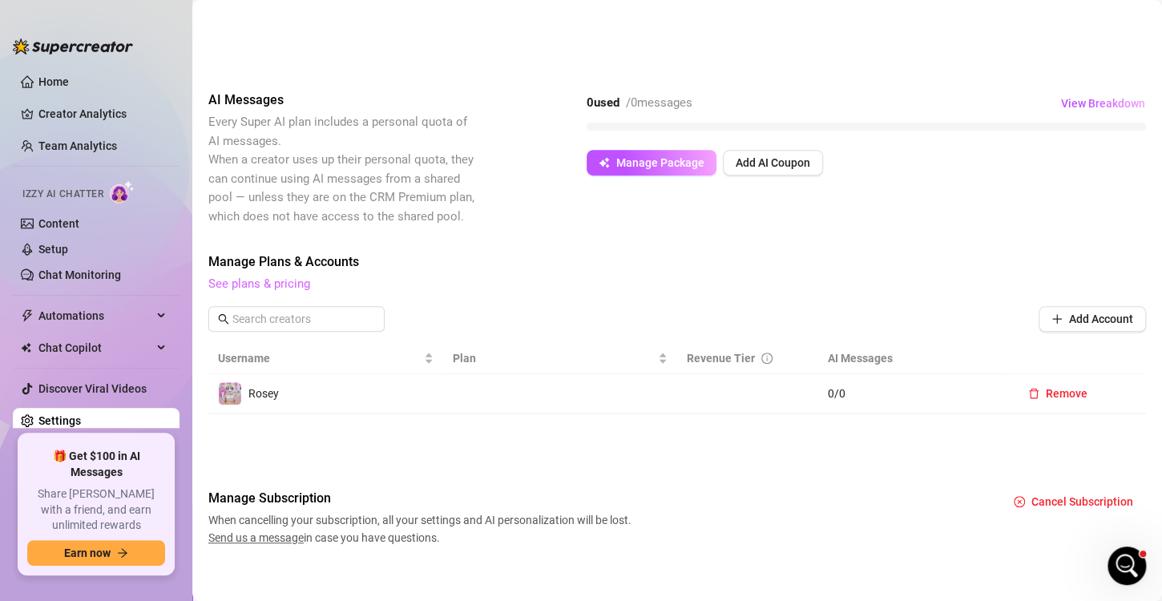
click at [292, 284] on link "See plans & pricing" at bounding box center [259, 283] width 102 height 14
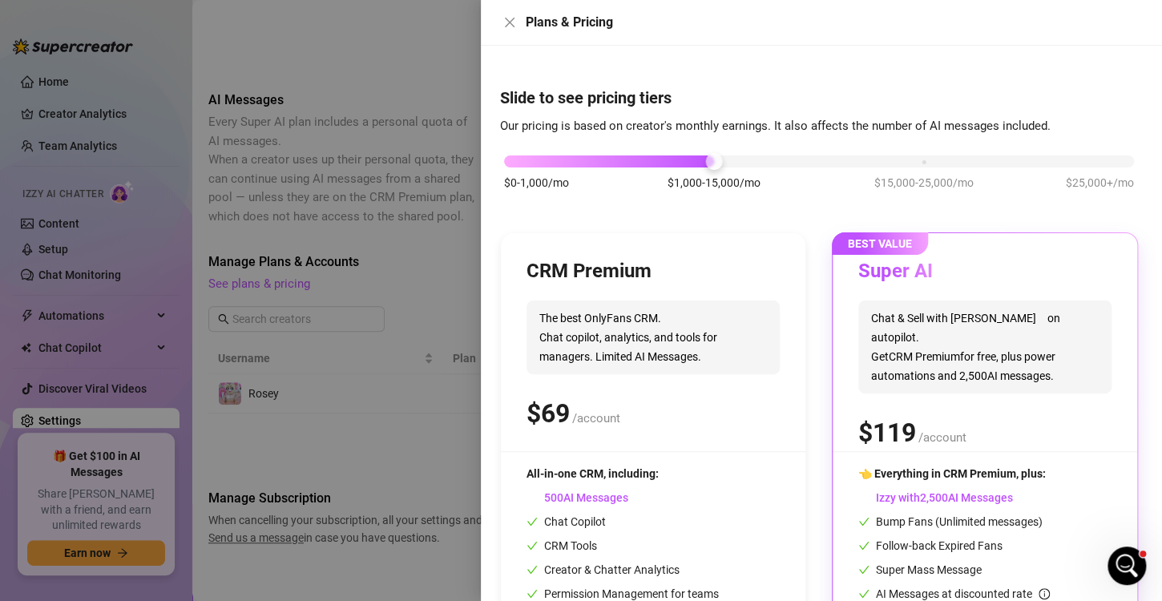
scroll to position [108, 0]
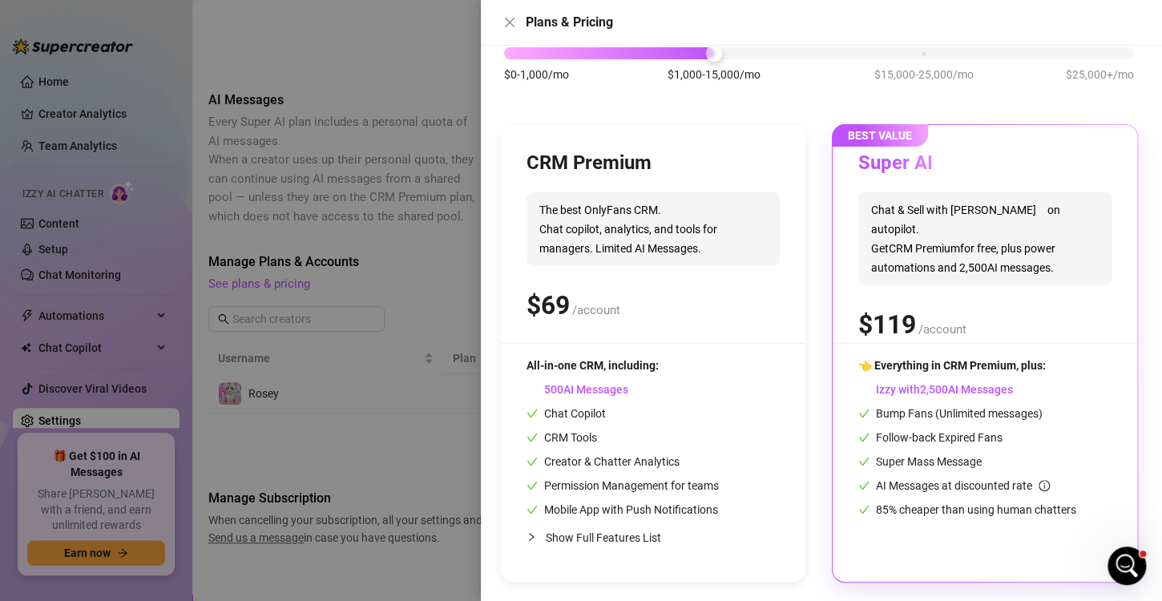
click at [733, 340] on div "CRM Premium The best OnlyFans CRM. Chat copilot, analytics, and tools for manag…" at bounding box center [652, 247] width 253 height 192
click at [954, 281] on div "Super AI Chat & Sell with Izzy on autopilot. Get CRM Premium for free, plus pow…" at bounding box center [984, 247] width 253 height 192
click at [692, 453] on div "Creator & Chatter Analytics" at bounding box center [622, 462] width 192 height 18
click at [693, 461] on div "Creator & Chatter Analytics" at bounding box center [622, 462] width 192 height 18
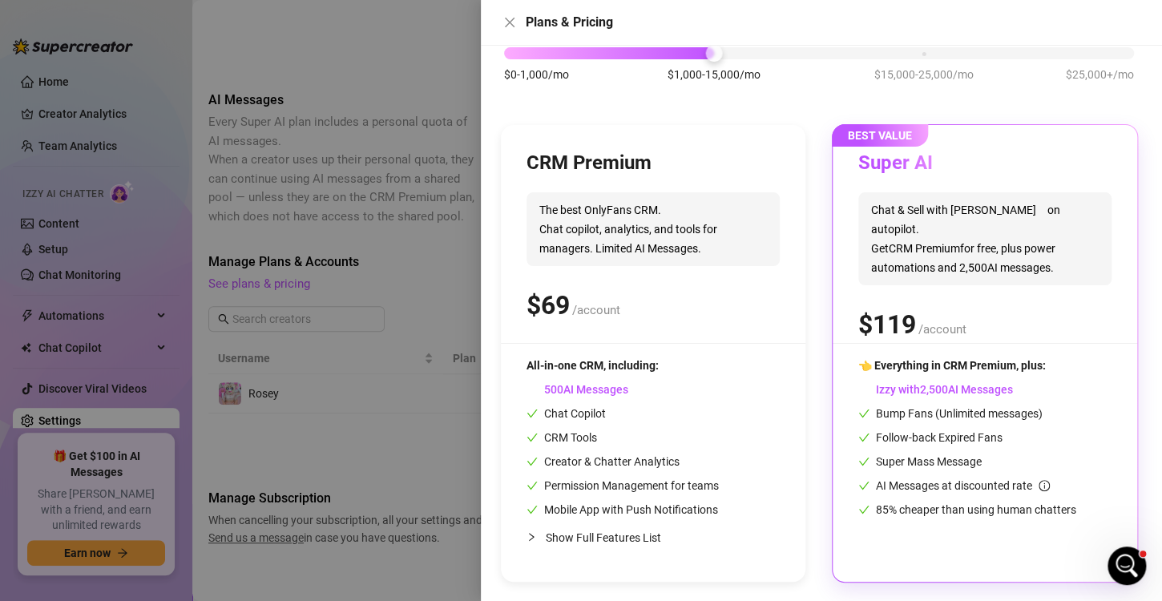
click at [693, 461] on div "Creator & Chatter Analytics" at bounding box center [622, 462] width 192 height 18
click at [992, 509] on span "85% cheaper than using human chatters" at bounding box center [967, 509] width 218 height 13
click at [678, 179] on div "CRM Premium The best OnlyFans CRM. Chat copilot, analytics, and tools for manag…" at bounding box center [652, 247] width 253 height 192
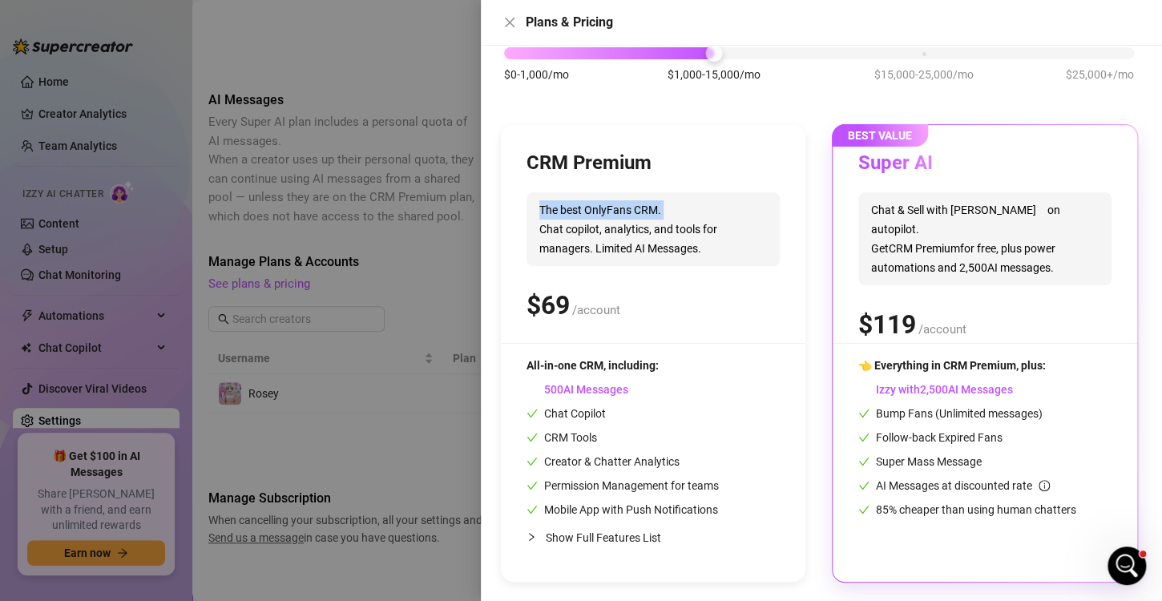
click at [678, 179] on div "CRM Premium The best OnlyFans CRM. Chat copilot, analytics, and tools for manag…" at bounding box center [652, 247] width 253 height 192
drag, startPoint x: 678, startPoint y: 179, endPoint x: 590, endPoint y: 163, distance: 89.6
click at [590, 163] on div "CRM Premium The best OnlyFans CRM. Chat copilot, analytics, and tools for manag…" at bounding box center [652, 247] width 253 height 192
click at [590, 163] on h3 "CRM Premium" at bounding box center [588, 164] width 125 height 26
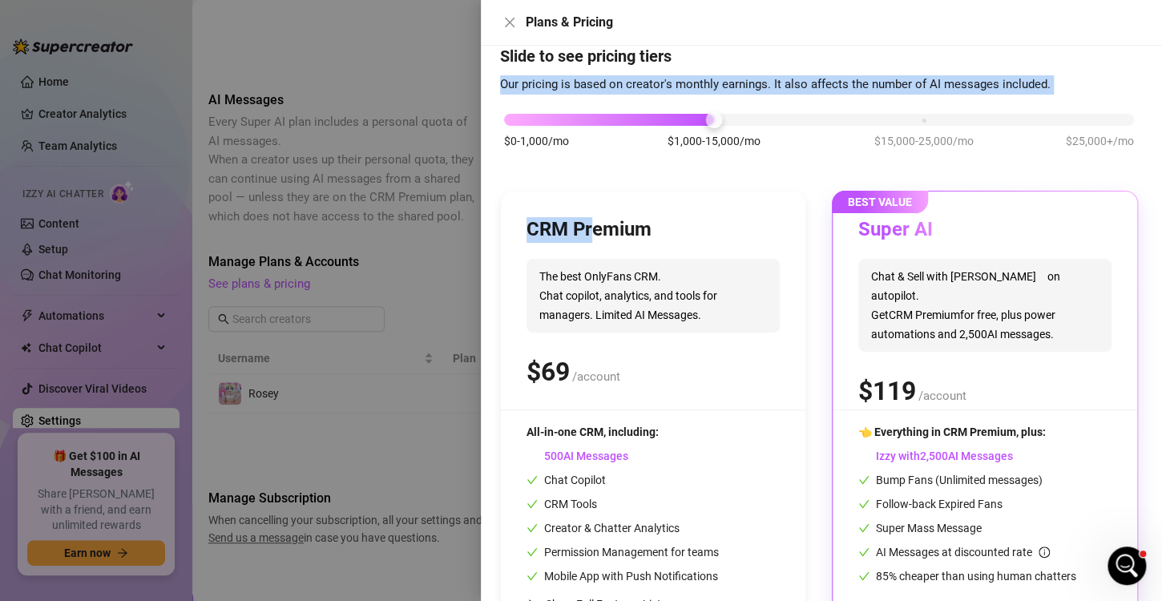
scroll to position [0, 0]
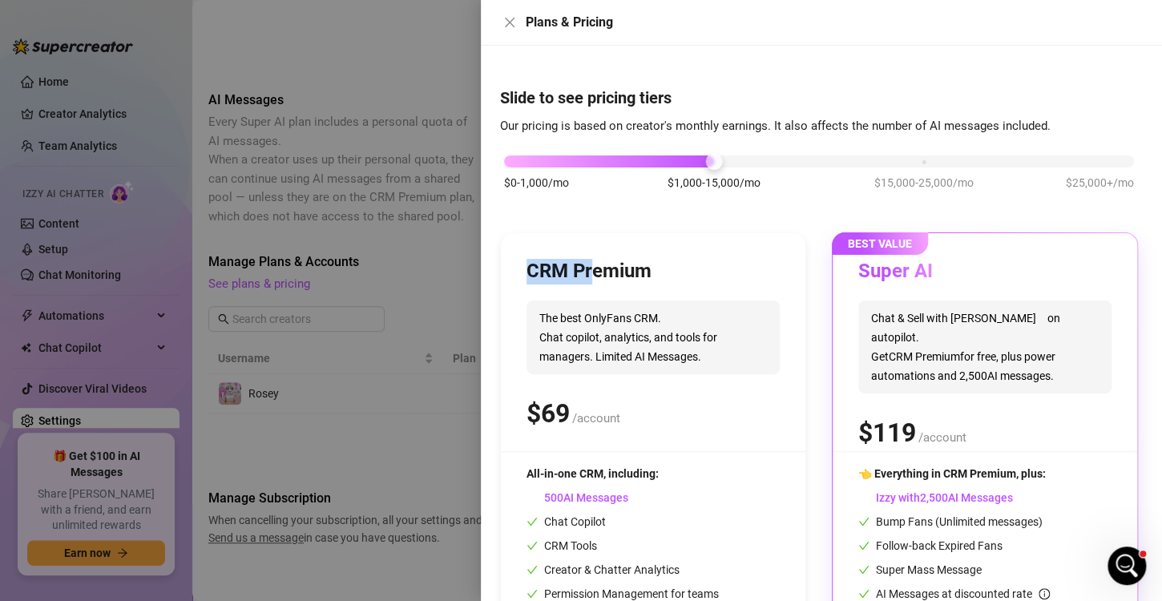
drag, startPoint x: 592, startPoint y: 163, endPoint x: 723, endPoint y: 153, distance: 131.8
click at [723, 153] on div "$0-1,000/mo $1,000-15,000/mo $15,000-25,000/mo $25,000+/mo CRM Premium The best…" at bounding box center [819, 412] width 638 height 555
click at [723, 153] on div "$0-1,000/mo $1,000-15,000/mo $15,000-25,000/mo $25,000+/mo" at bounding box center [819, 157] width 630 height 10
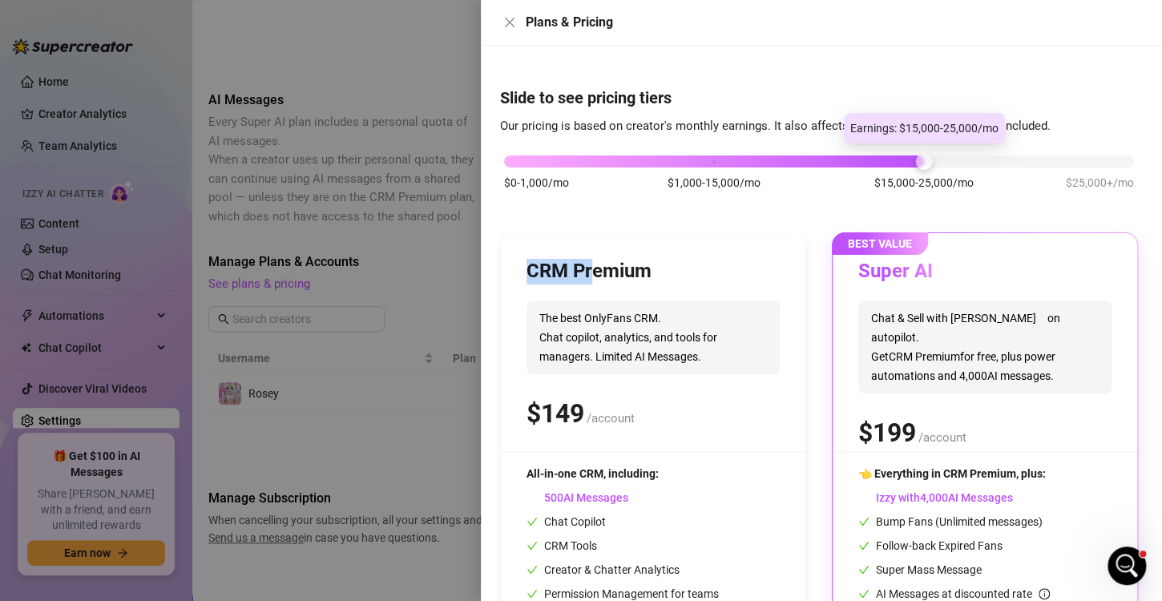
scroll to position [42, 0]
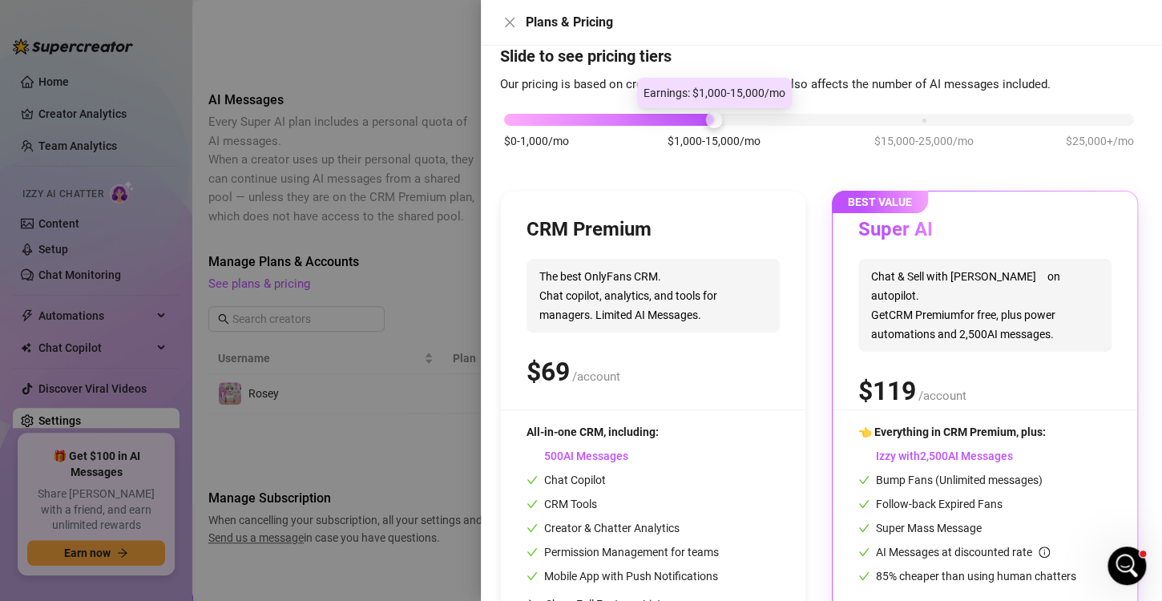
click at [716, 129] on div "$0-1,000/mo $1,000-15,000/mo $15,000-25,000/mo $25,000+/mo" at bounding box center [819, 139] width 638 height 91
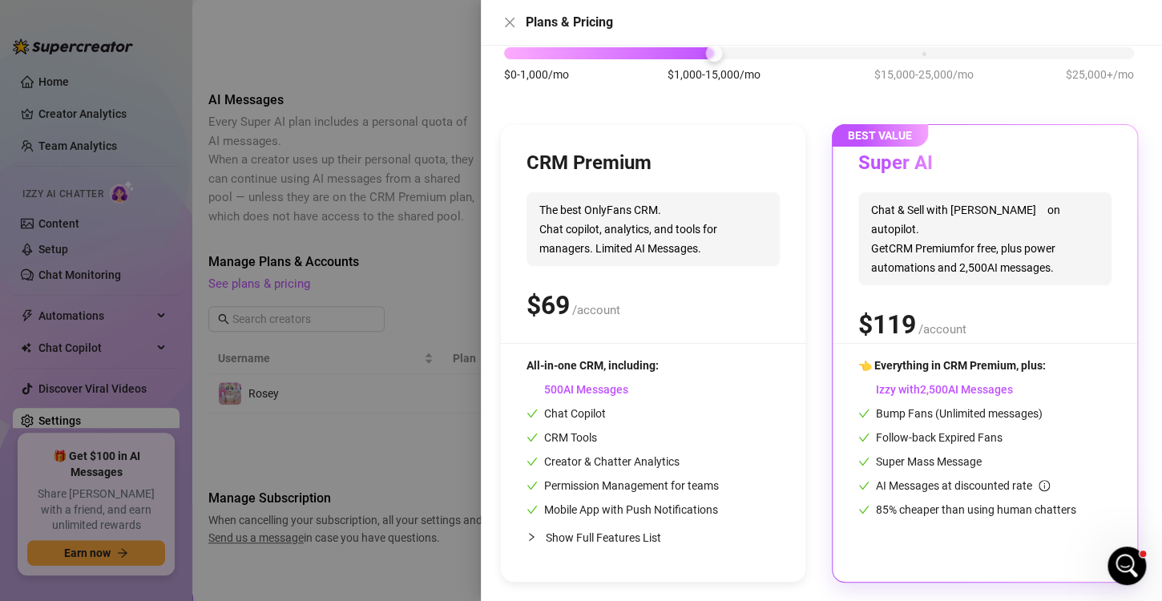
click at [909, 372] on div "👈 Everything in CRM Premium, plus:" at bounding box center [984, 365] width 253 height 18
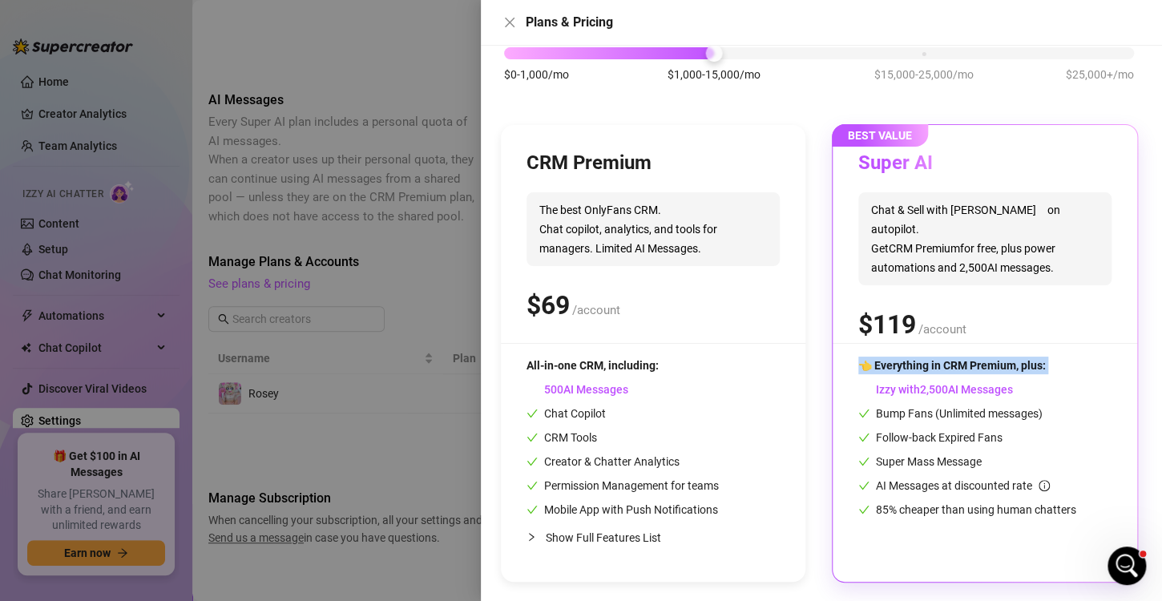
click at [909, 368] on div "👈 Everything in CRM Premium, plus:" at bounding box center [984, 365] width 253 height 18
click at [909, 368] on span "👈 Everything in CRM Premium, plus:" at bounding box center [951, 365] width 187 height 13
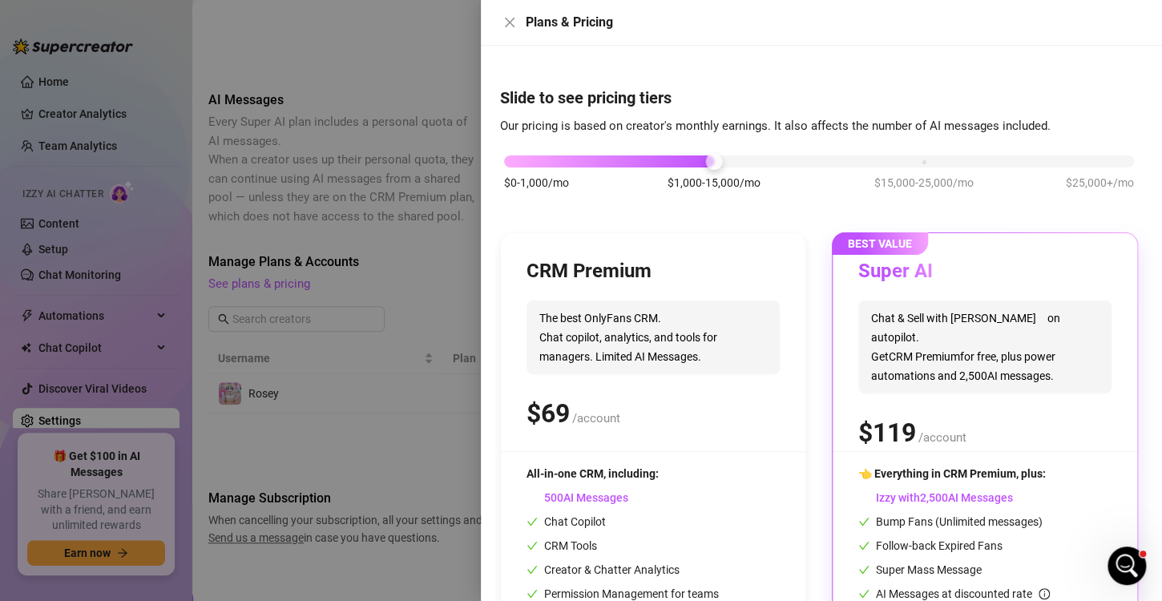
click at [886, 240] on span "BEST VALUE" at bounding box center [879, 243] width 96 height 22
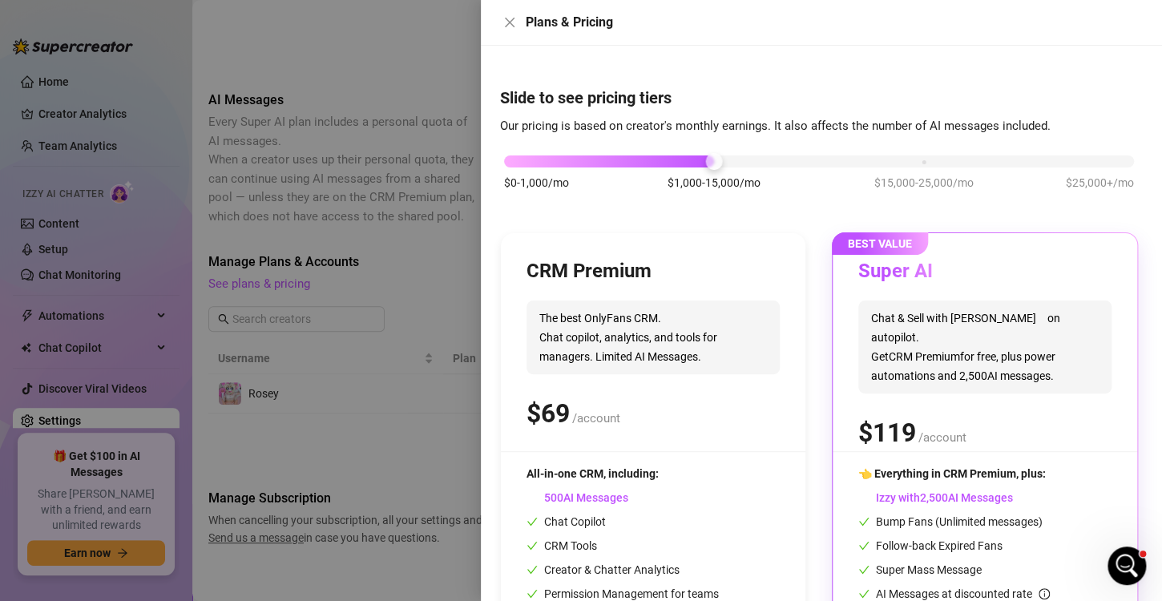
click at [981, 288] on div "Super AI Chat & Sell with Izzy on autopilot. Get CRM Premium for free, plus pow…" at bounding box center [984, 355] width 253 height 192
click at [756, 461] on div "CRM Premium The best OnlyFans CRM. Chat copilot, analytics, and tools for manag…" at bounding box center [653, 461] width 304 height 457
click at [340, 211] on div at bounding box center [581, 300] width 1162 height 601
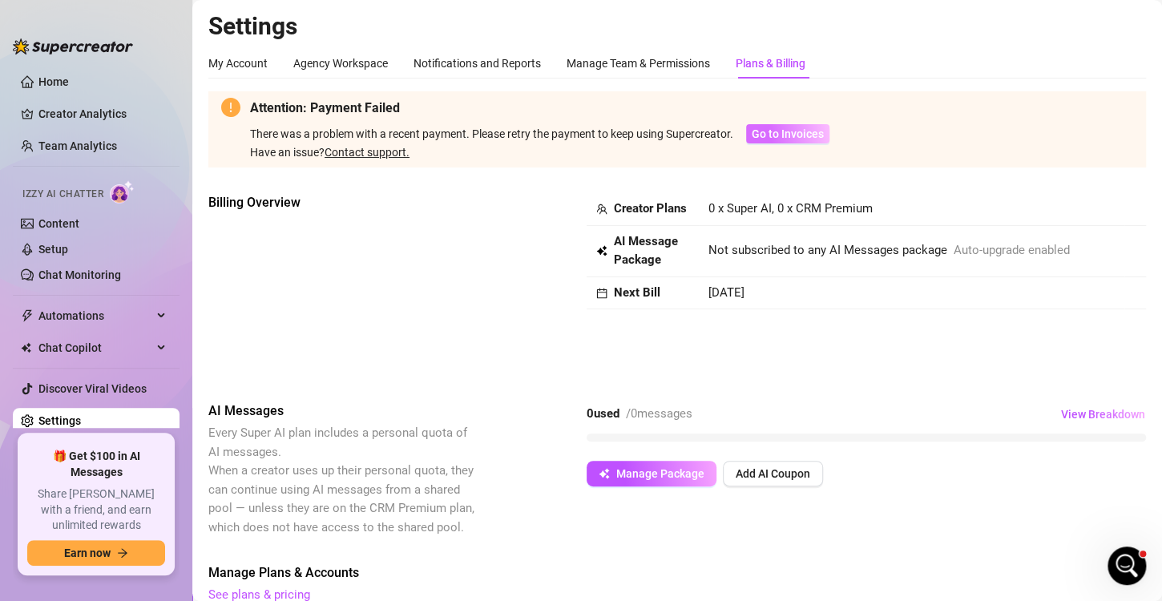
click at [800, 127] on span "Go to Invoices" at bounding box center [787, 133] width 72 height 13
click at [378, 151] on link "Contact support." at bounding box center [366, 152] width 85 height 13
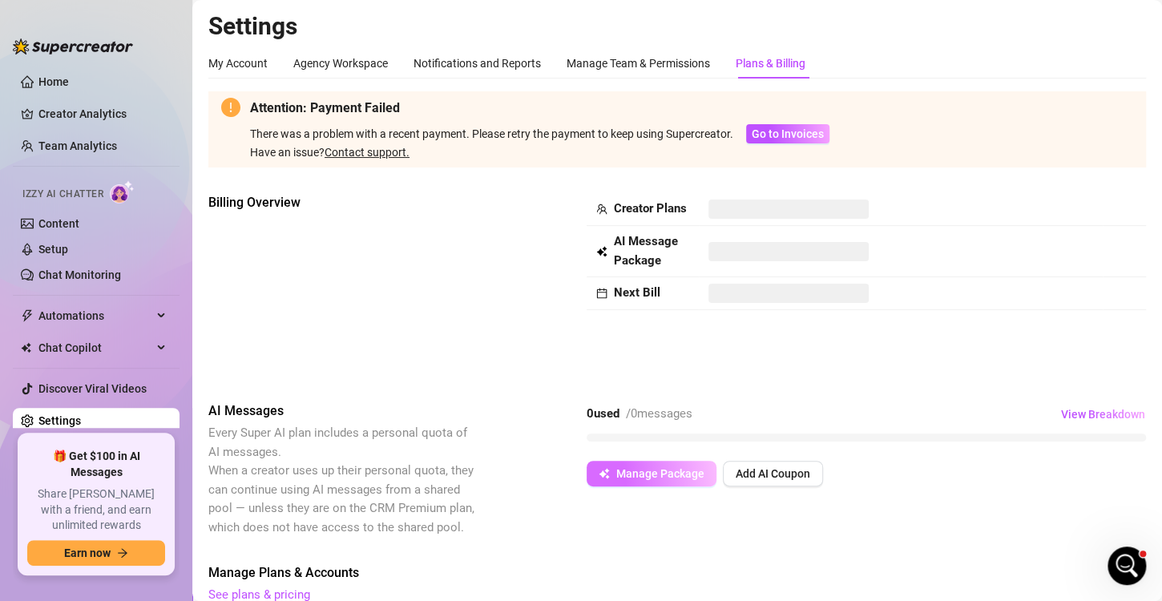
click at [653, 463] on button "Manage Package" at bounding box center [651, 474] width 130 height 26
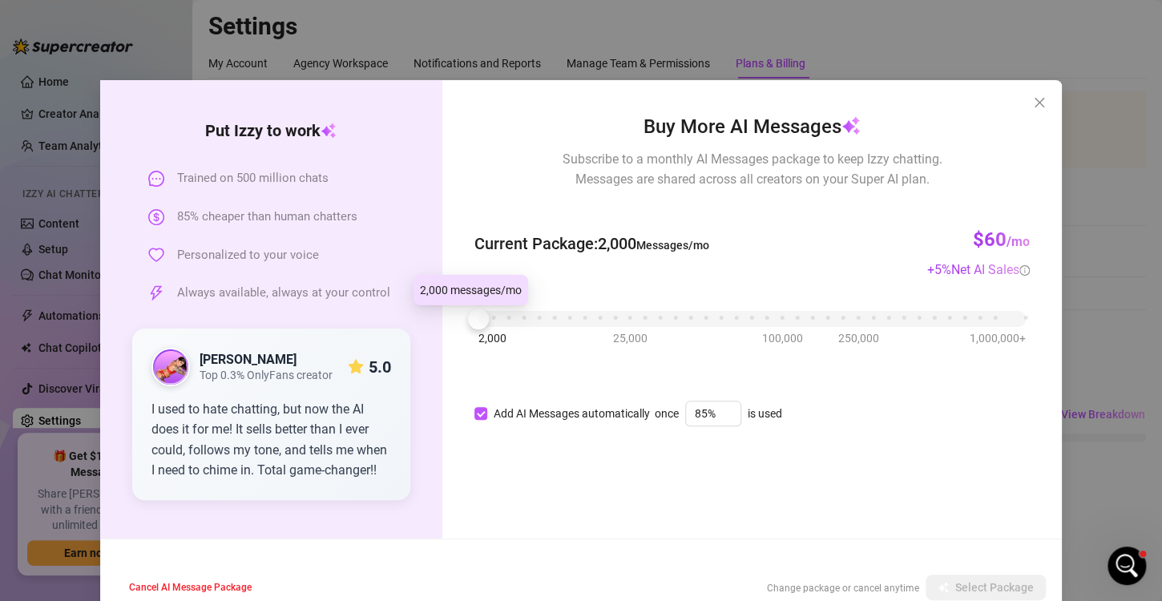
click at [476, 322] on div at bounding box center [478, 318] width 21 height 21
click at [474, 405] on label "Add AI Messages automatically" at bounding box center [565, 414] width 182 height 18
click at [474, 407] on input "Add AI Messages automatically" at bounding box center [480, 413] width 13 height 13
checkbox input "false"
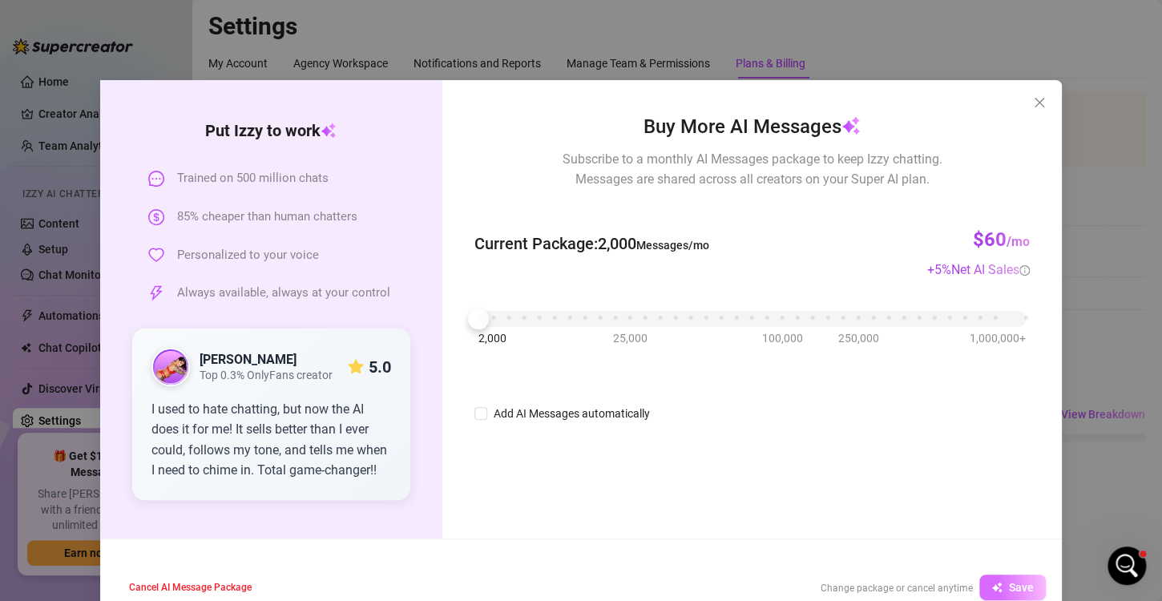
click at [1009, 586] on span "Save" at bounding box center [1021, 587] width 25 height 13
click at [983, 583] on span "Select Package" at bounding box center [994, 587] width 79 height 13
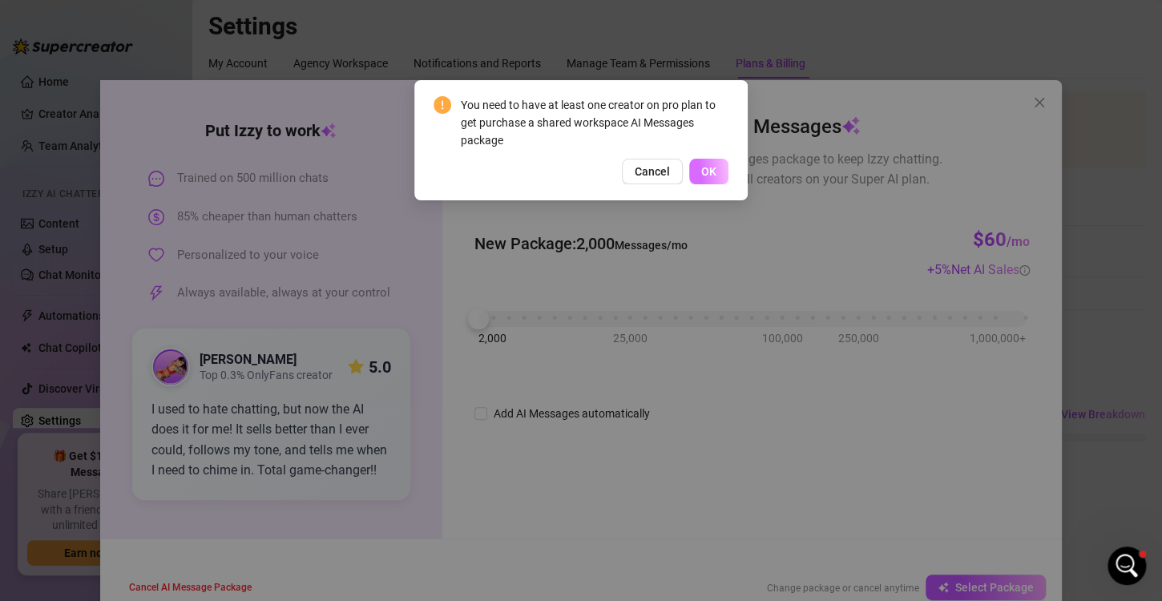
click at [702, 161] on button "OK" at bounding box center [708, 172] width 39 height 26
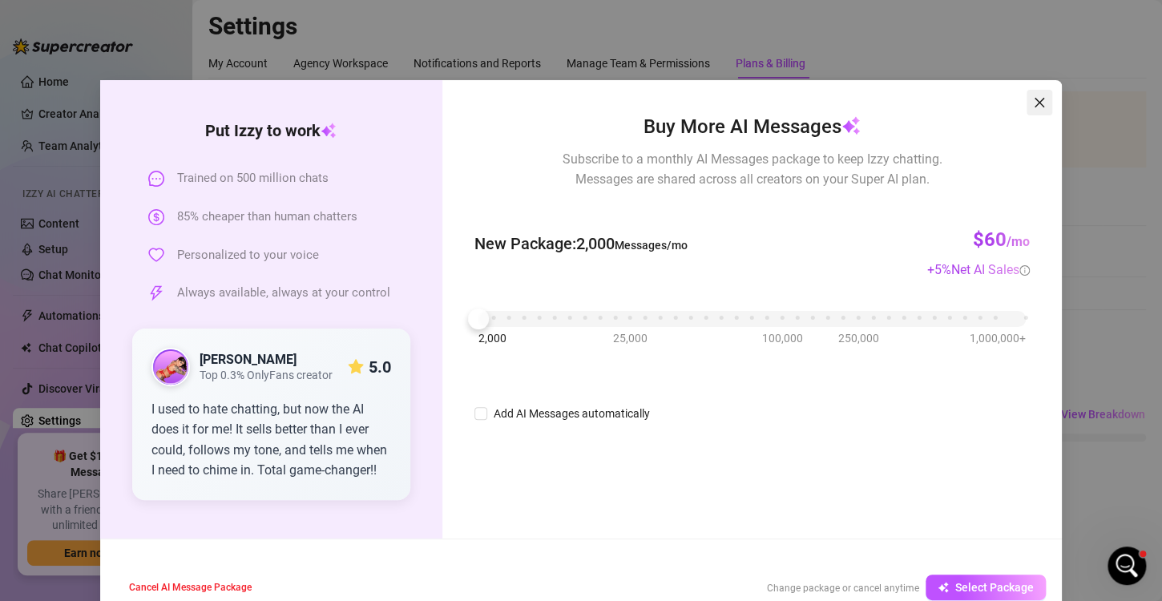
click at [1033, 94] on button "Close" at bounding box center [1039, 103] width 26 height 26
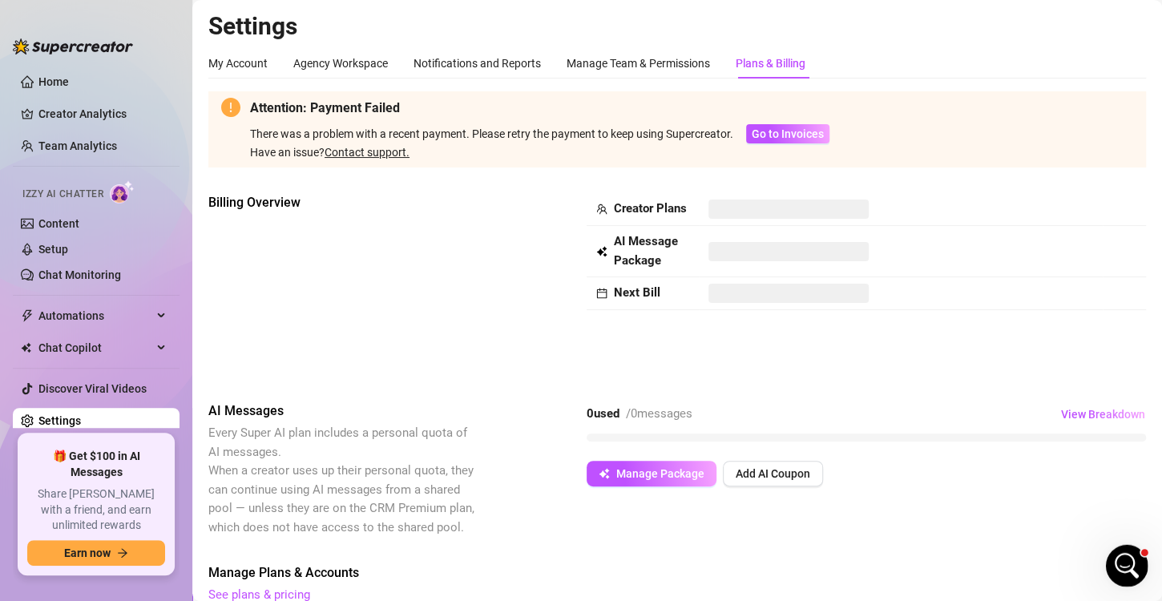
click at [1130, 573] on div "Open Intercom Messenger" at bounding box center [1123, 563] width 53 height 53
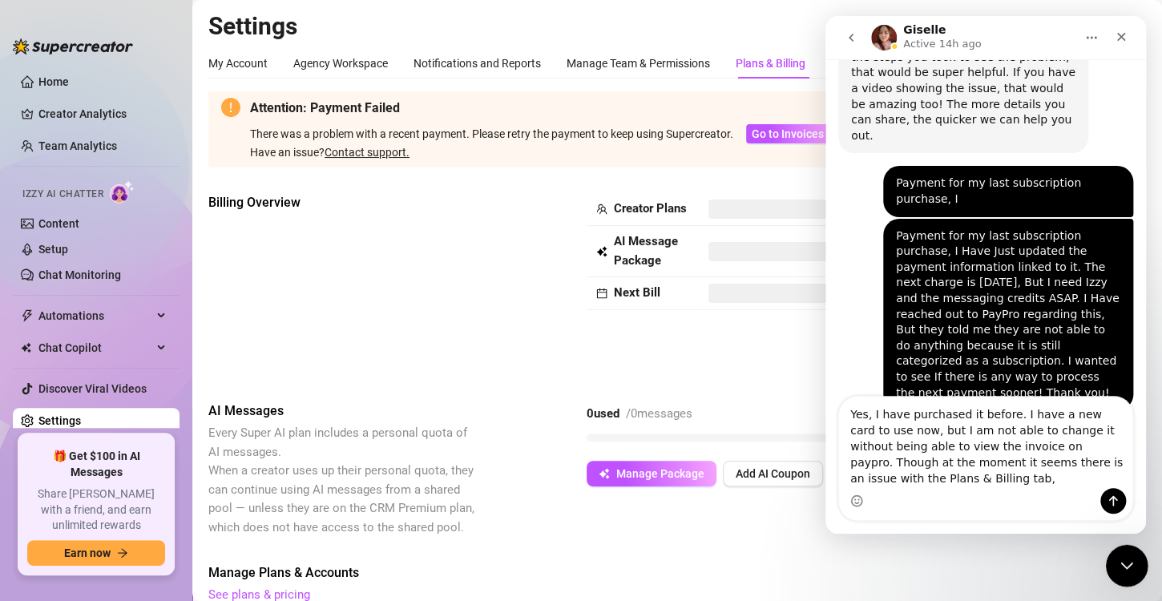
scroll to position [1022, 0]
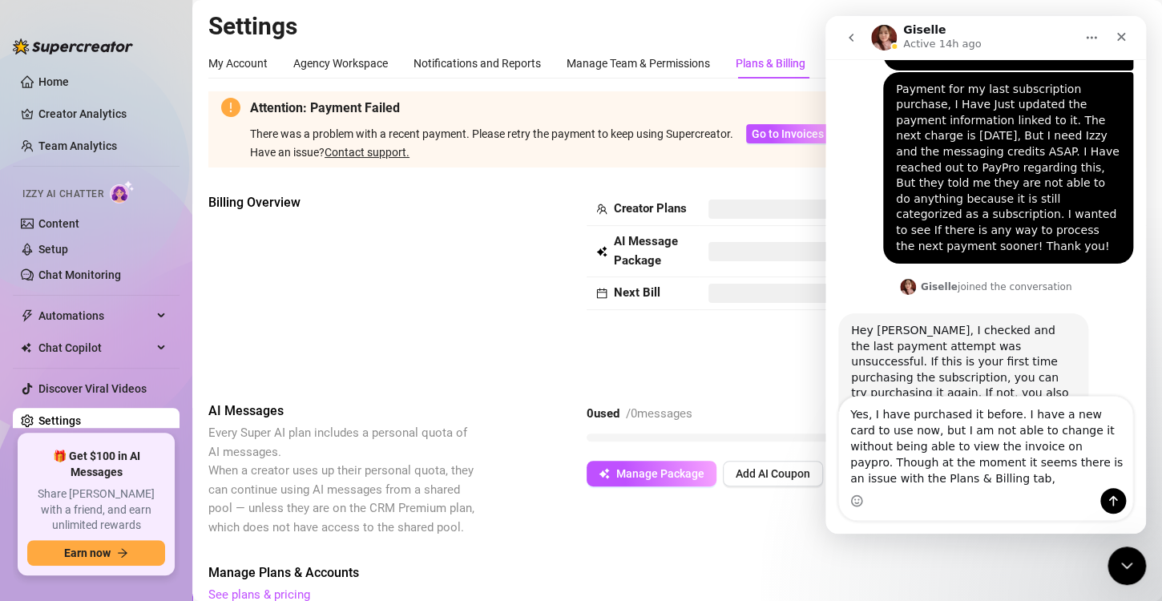
click at [984, 453] on textarea "Yes, I have purchased it before. I have a new card to use now, but I am not abl…" at bounding box center [985, 442] width 293 height 91
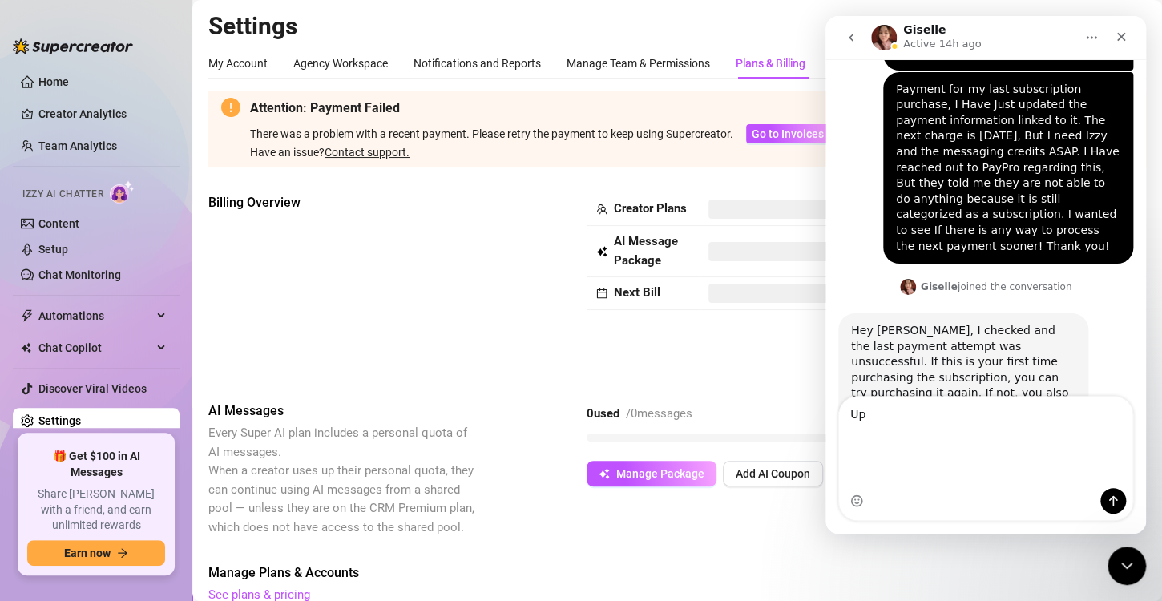
scroll to position [974, 0]
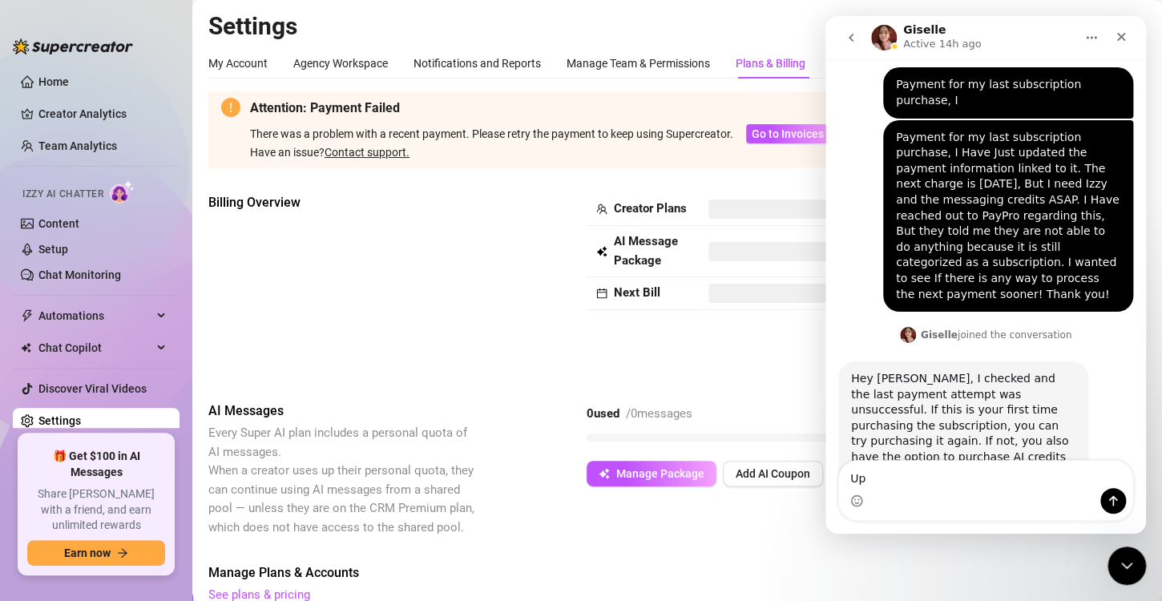
type textarea "U"
type textarea "G"
type textarea "N"
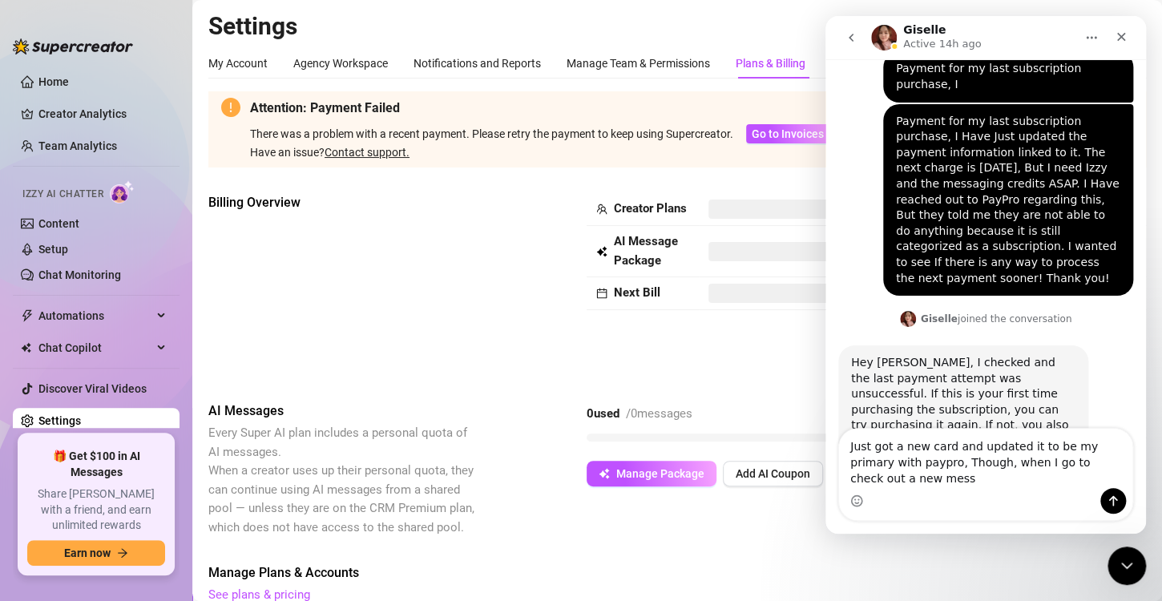
scroll to position [1006, 0]
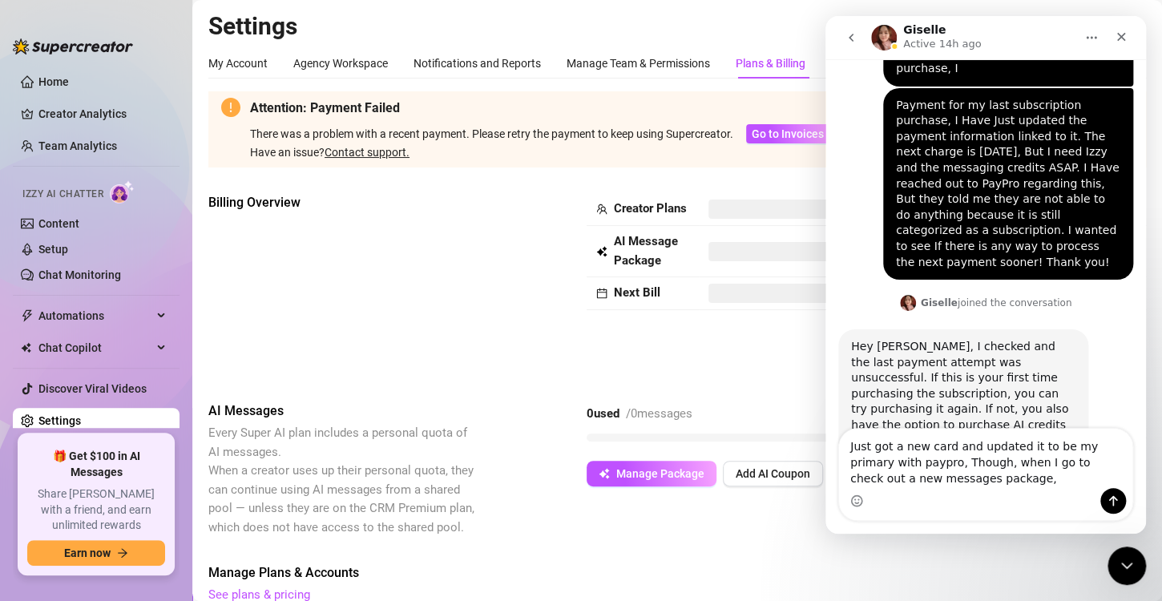
click at [916, 461] on textarea "Just got a new card and updated it to be my primary with paypro, Though, when I…" at bounding box center [985, 458] width 293 height 59
click at [984, 474] on textarea "Just got a new card and updated it to be my primary with paypro. Though, when I…" at bounding box center [985, 458] width 293 height 59
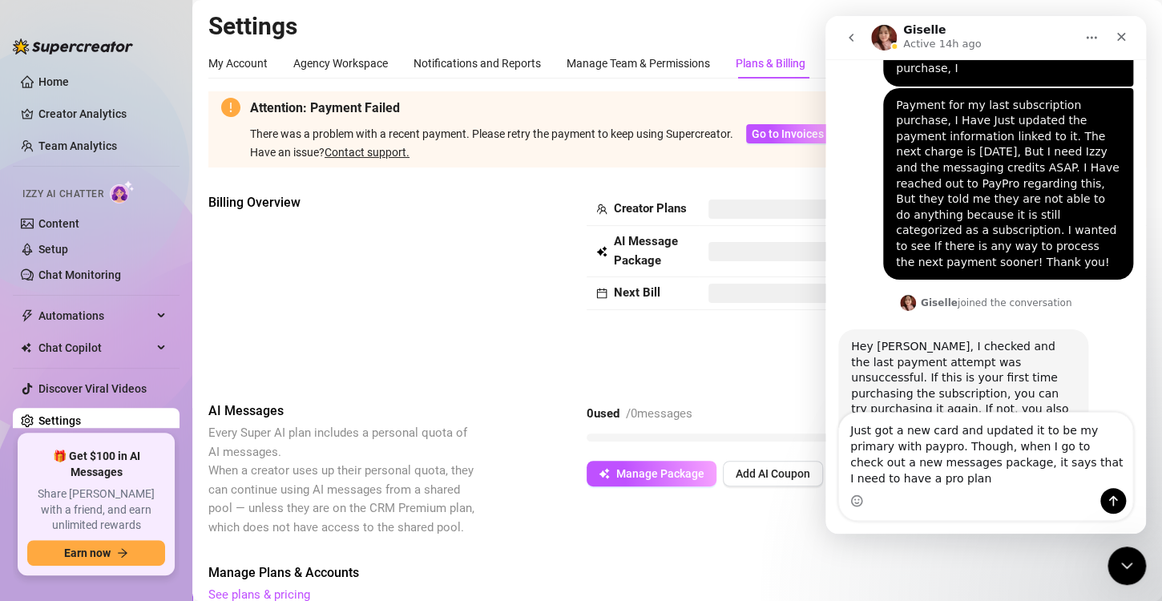
scroll to position [1022, 0]
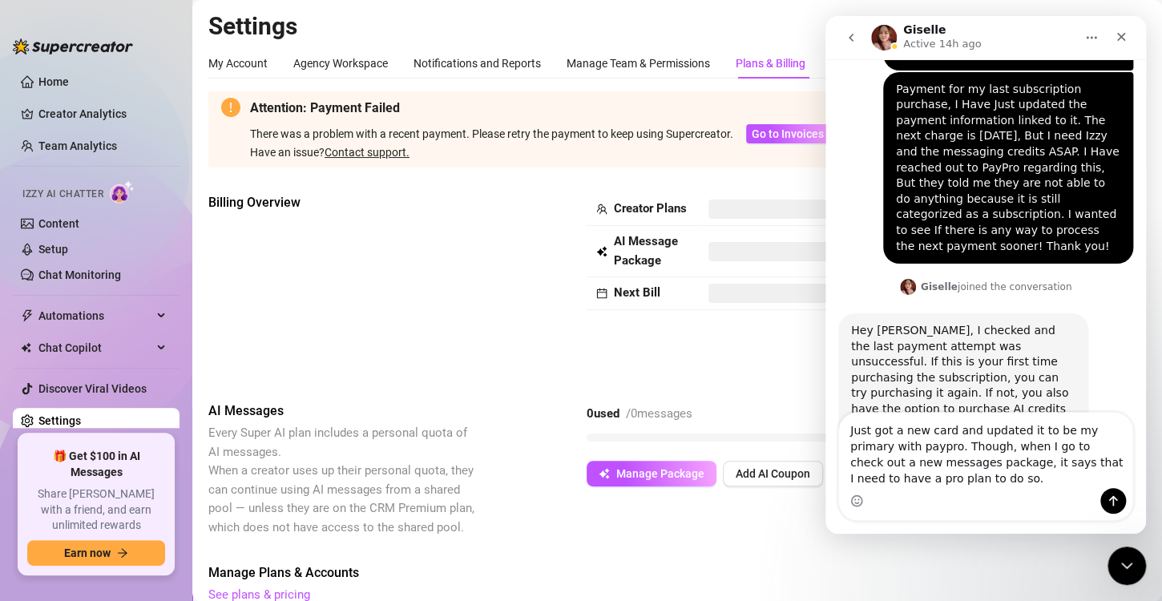
type textarea "Just got a new card and updated it to be my primary with paypro. Though, when I…"
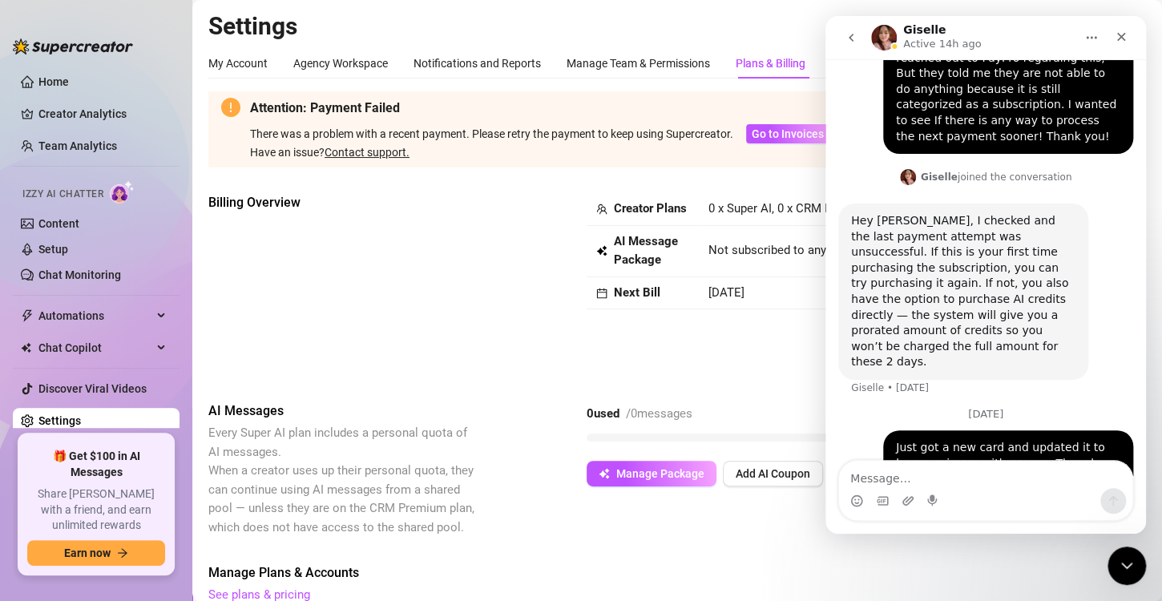
scroll to position [1112, 0]
